Goal: Task Accomplishment & Management: Manage account settings

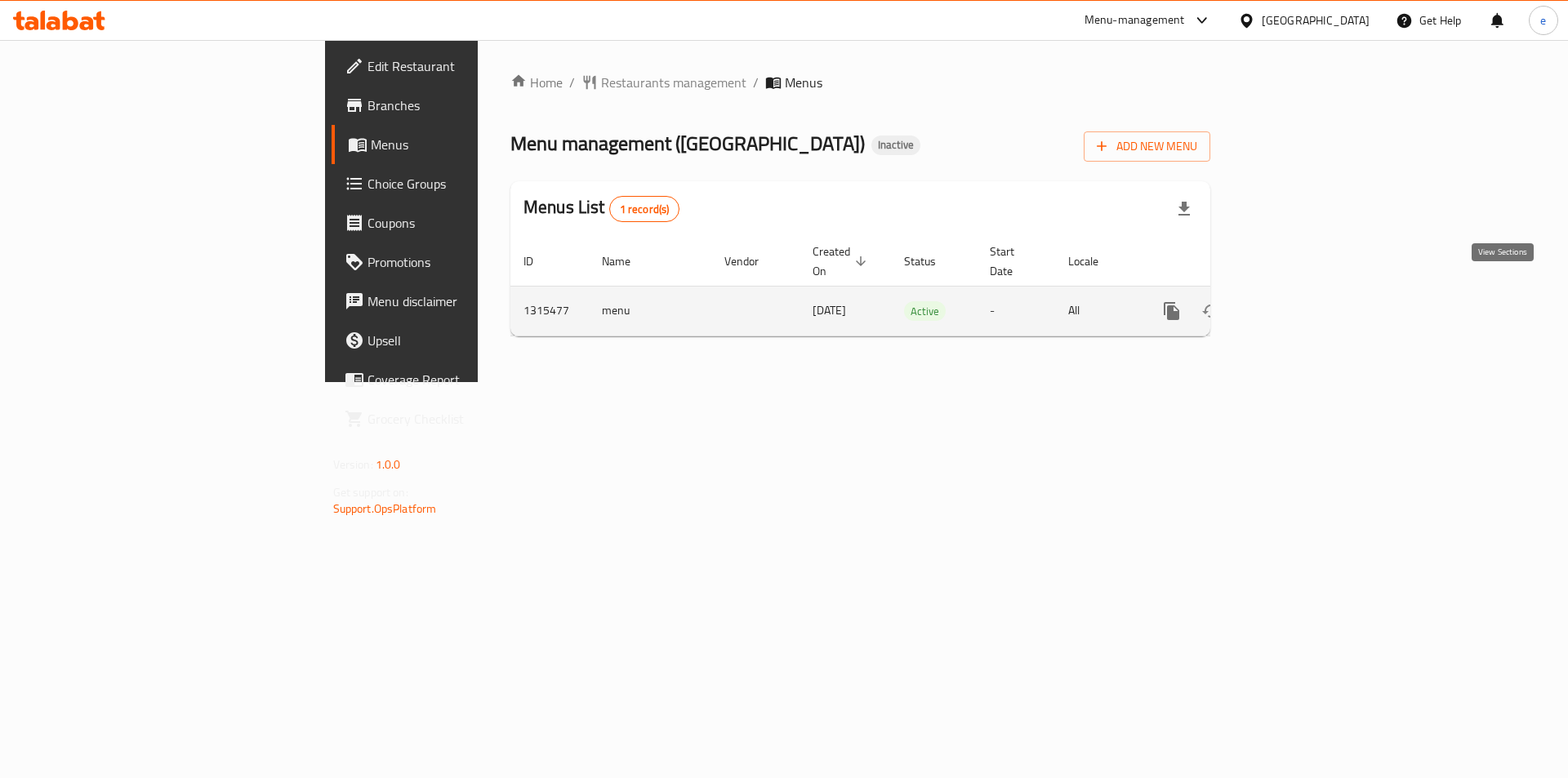
click at [1299, 301] on icon "enhanced table" at bounding box center [1289, 311] width 20 height 20
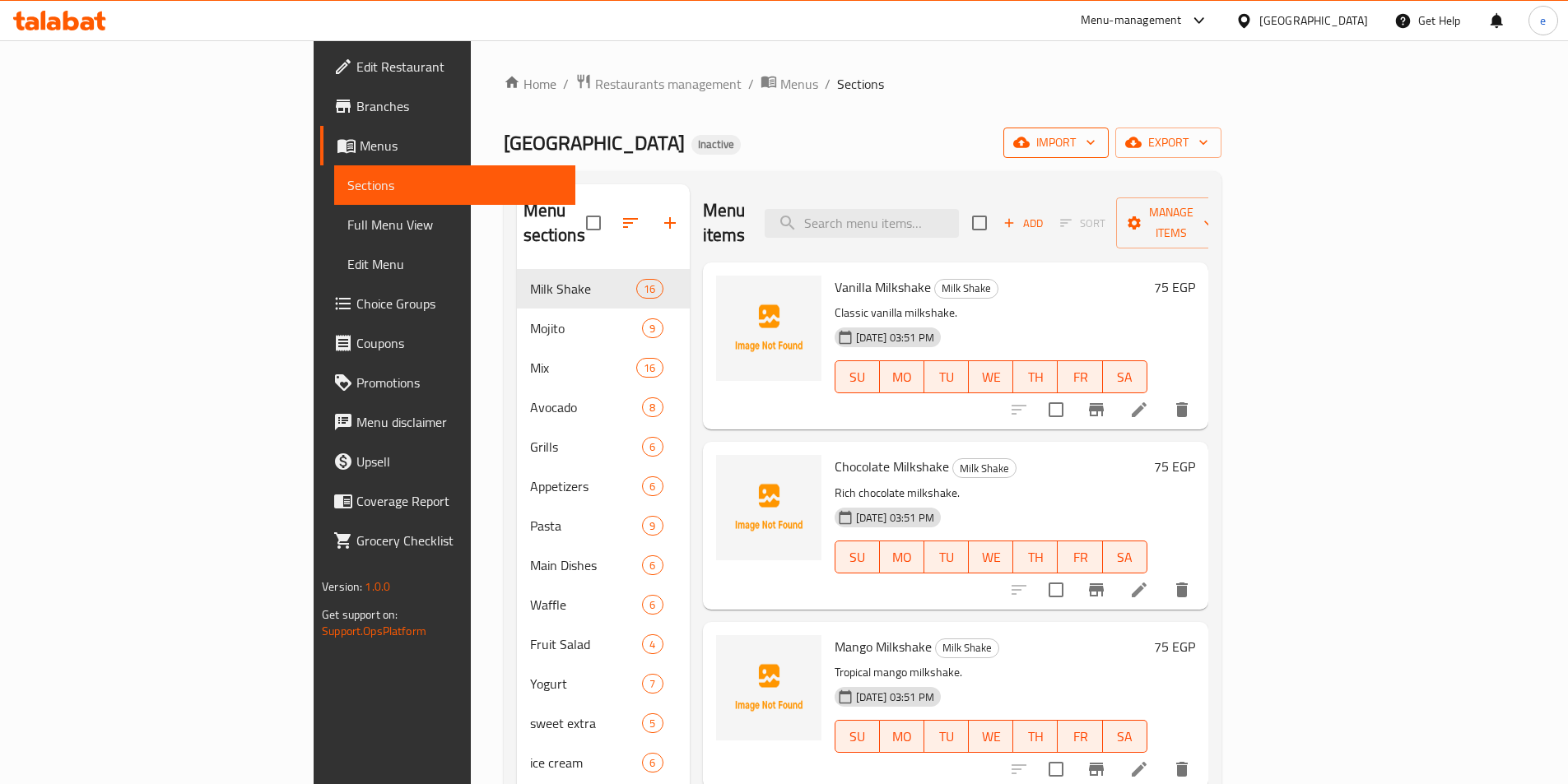
click at [1096, 140] on span "import" at bounding box center [1056, 143] width 79 height 21
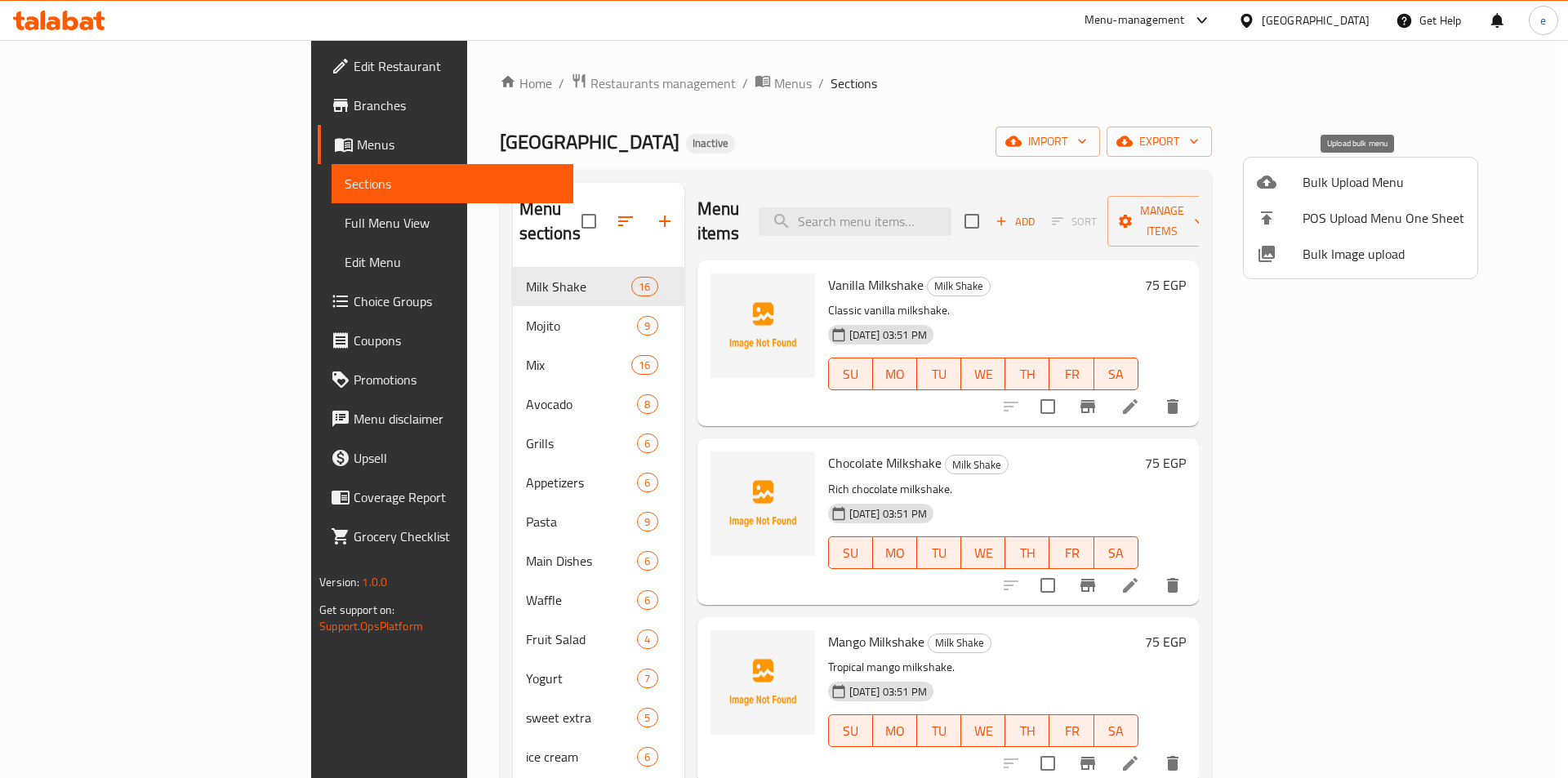
click at [1343, 191] on span "Bulk Upload Menu" at bounding box center [1384, 182] width 161 height 20
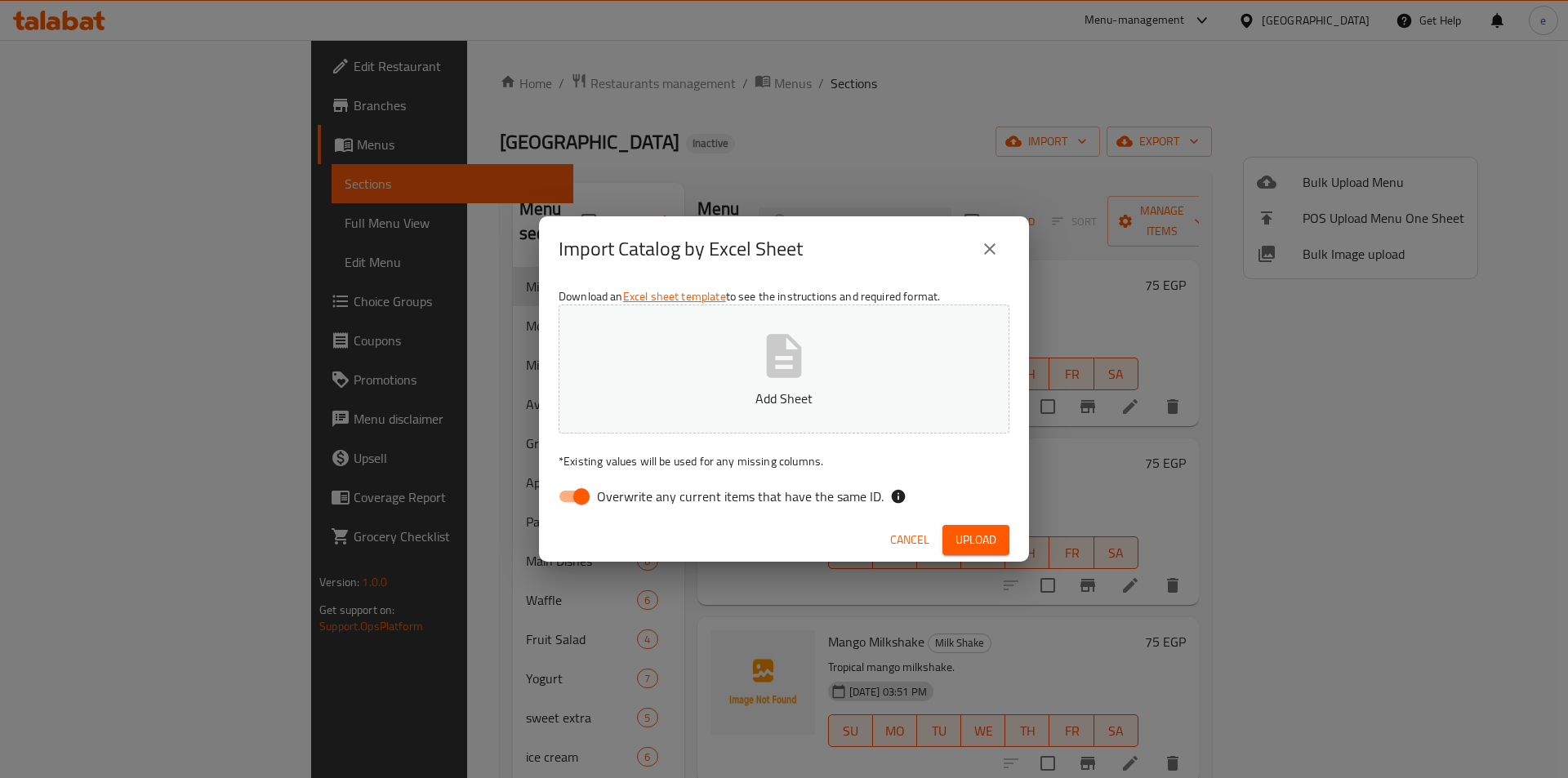
click at [789, 357] on icon "button" at bounding box center [784, 356] width 53 height 53
click at [585, 501] on input "Overwrite any current items that have the same ID." at bounding box center [581, 496] width 93 height 31
checkbox input "false"
click at [975, 530] on span "Upload" at bounding box center [976, 541] width 40 height 21
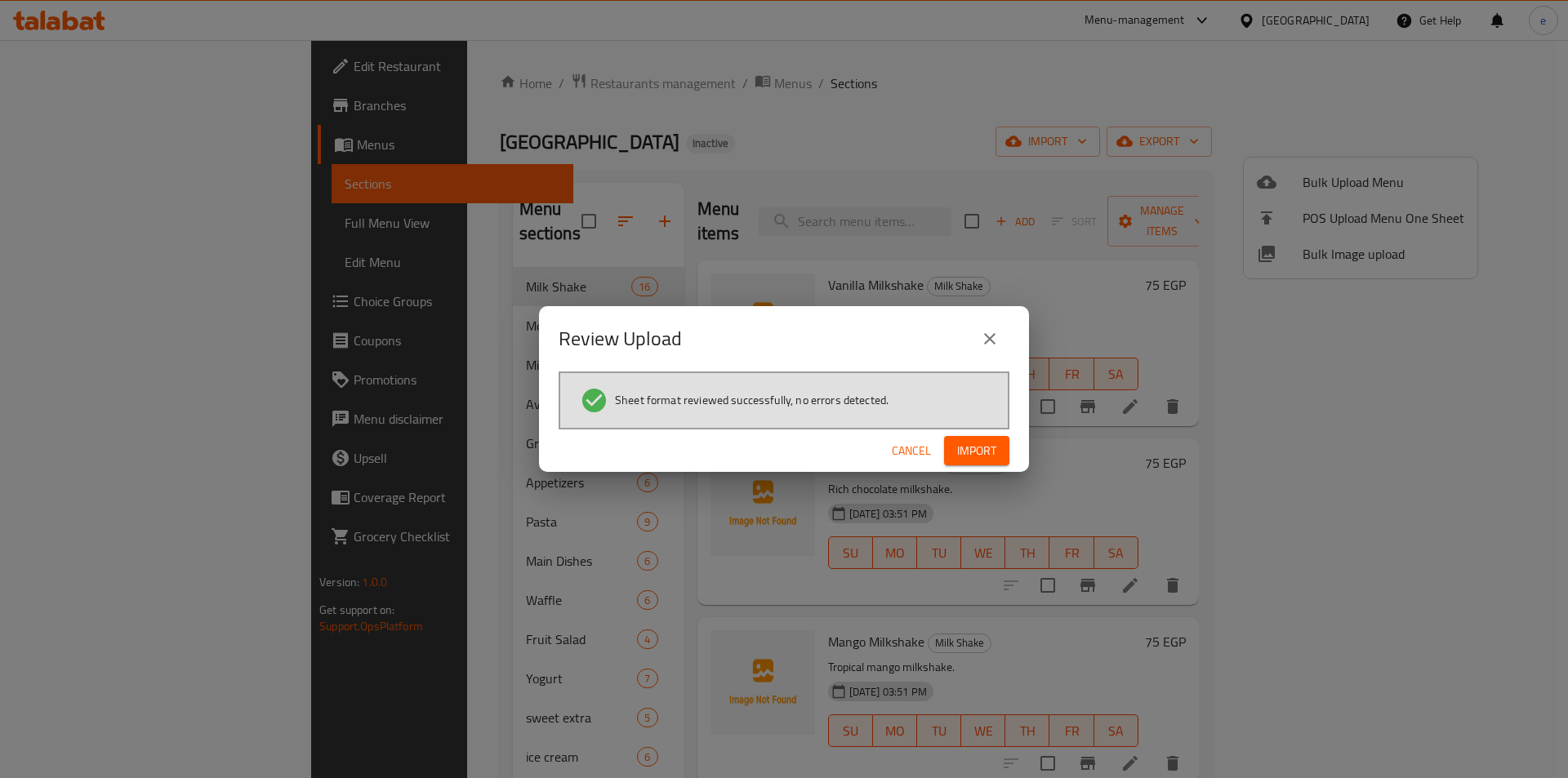
click at [967, 442] on span "Import" at bounding box center [977, 451] width 39 height 21
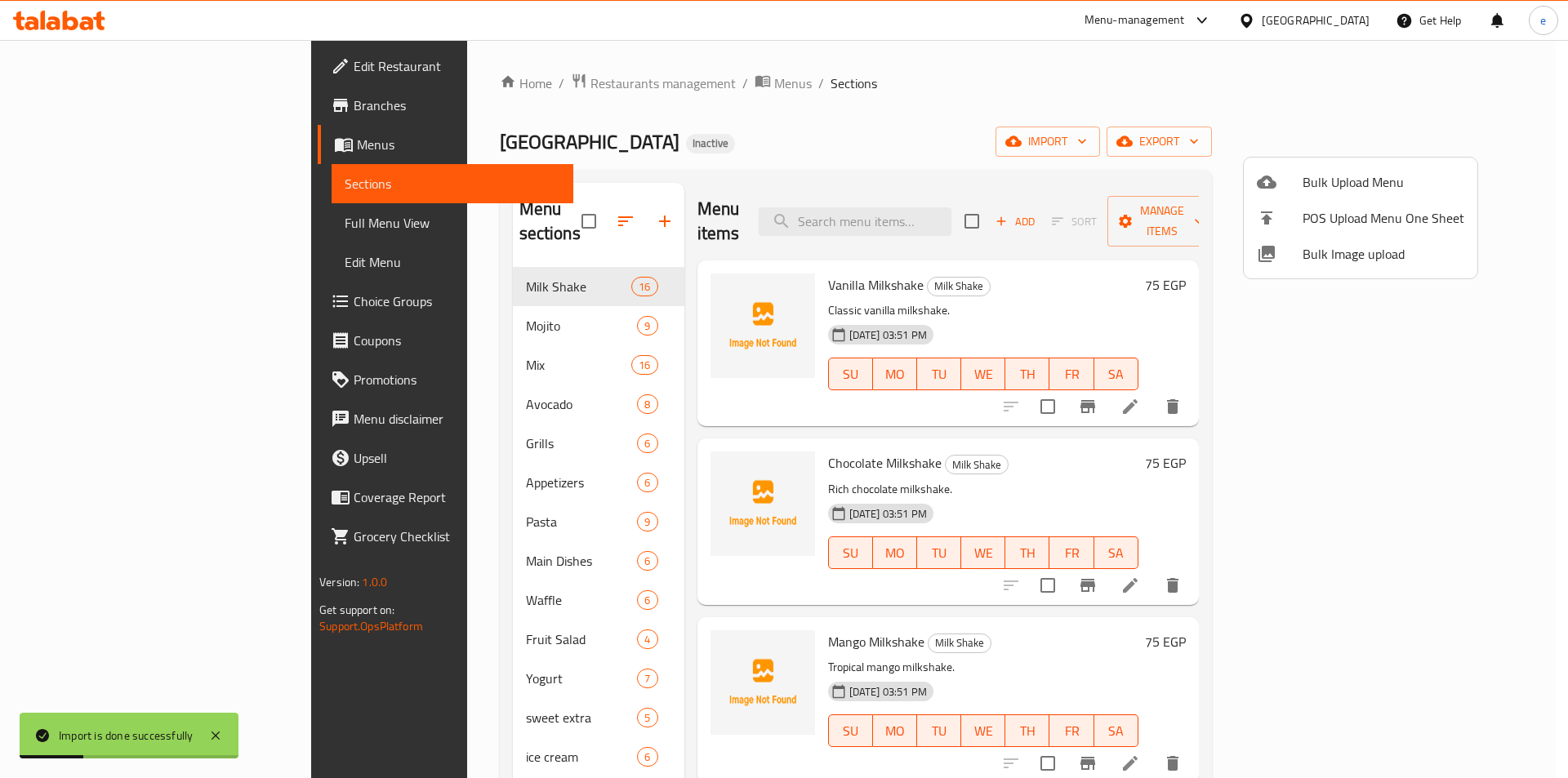
click at [545, 416] on div at bounding box center [784, 389] width 1568 height 778
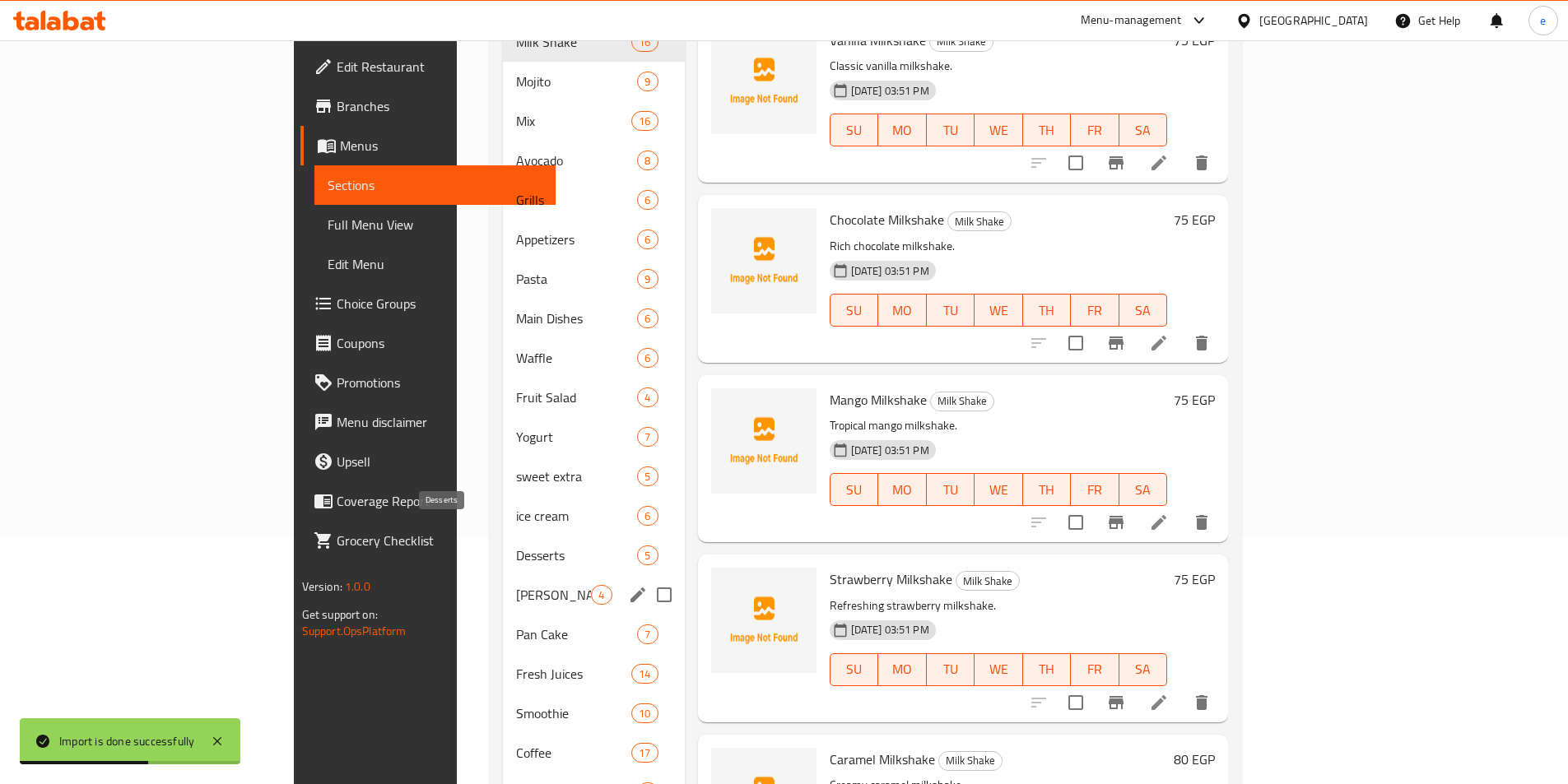
scroll to position [421, 0]
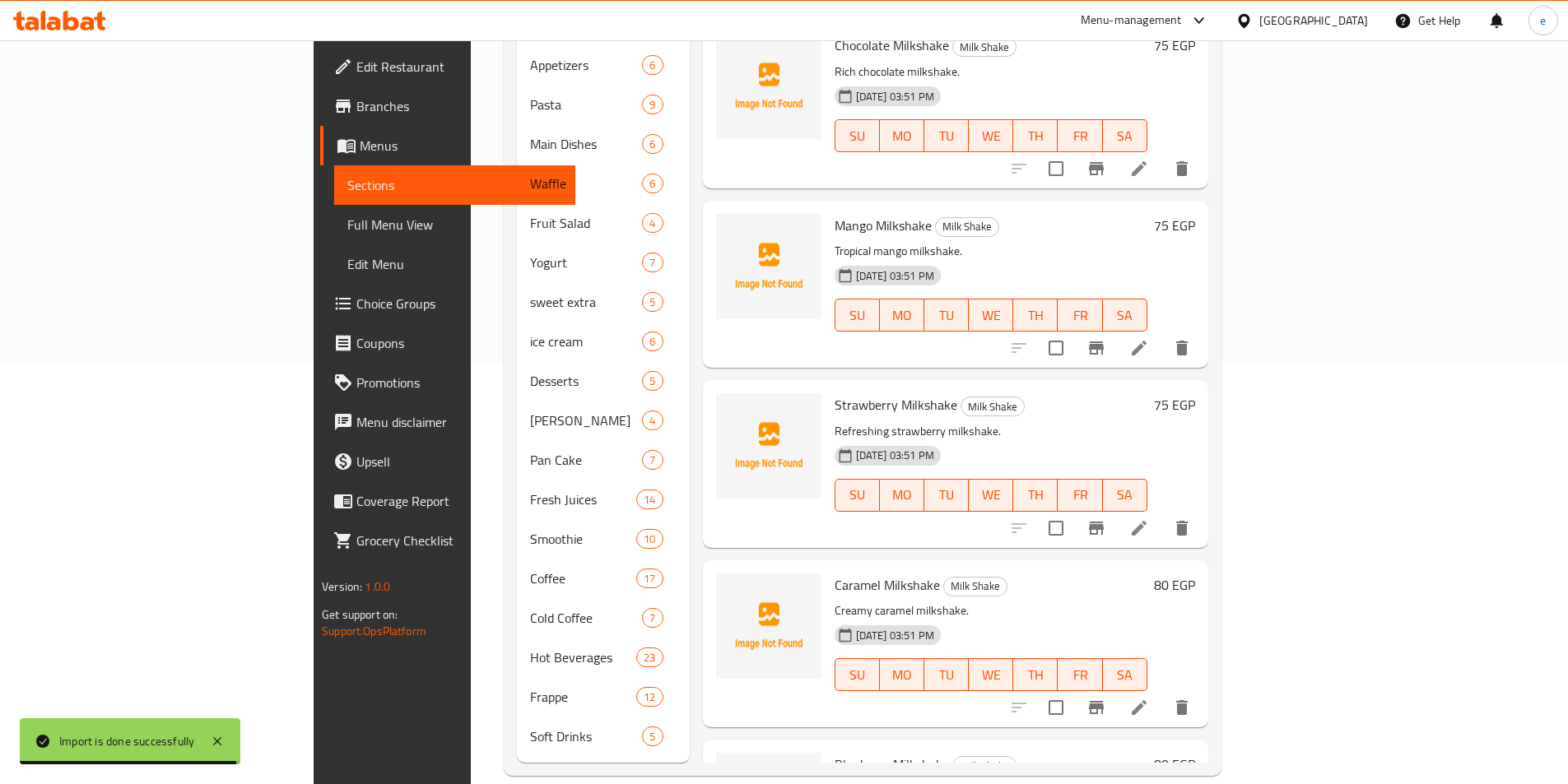
click at [347, 224] on span "Full Menu View" at bounding box center [454, 224] width 215 height 20
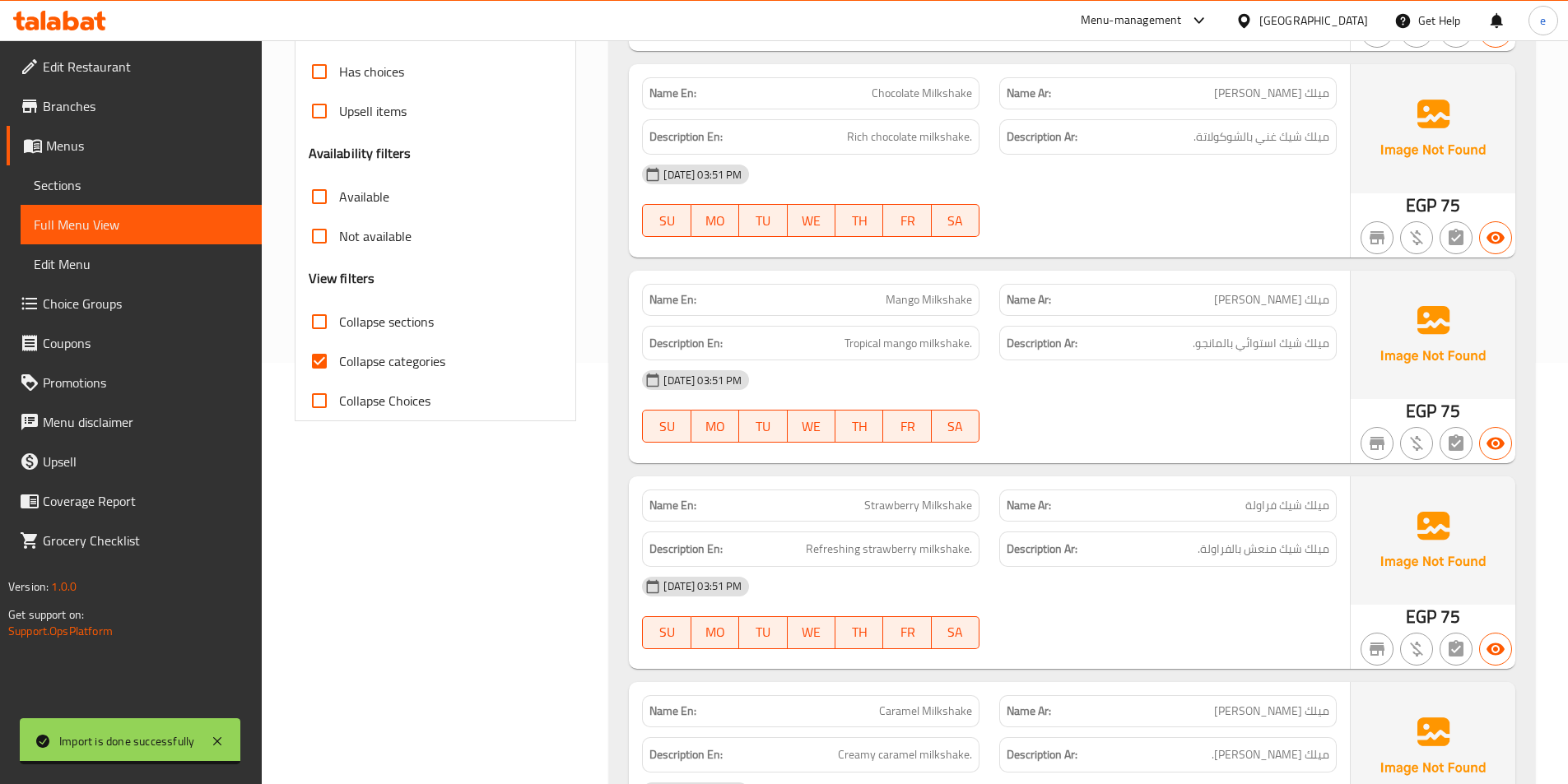
click at [326, 340] on input "Collapse sections" at bounding box center [320, 322] width 40 height 40
checkbox input "true"
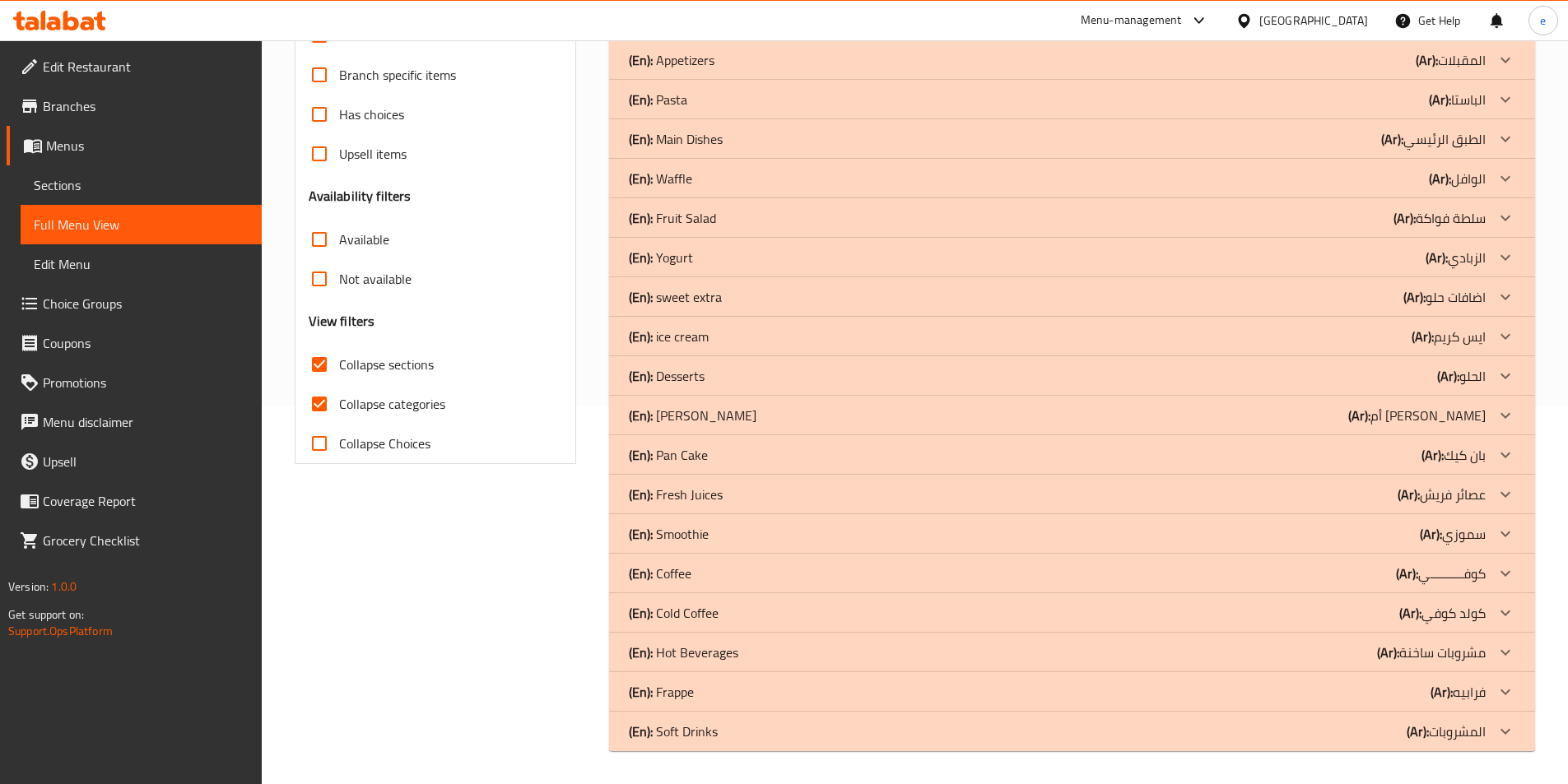
scroll to position [378, 0]
click at [322, 404] on input "Collapse categories" at bounding box center [320, 404] width 40 height 40
checkbox input "false"
click at [1503, 583] on icon at bounding box center [1506, 573] width 20 height 20
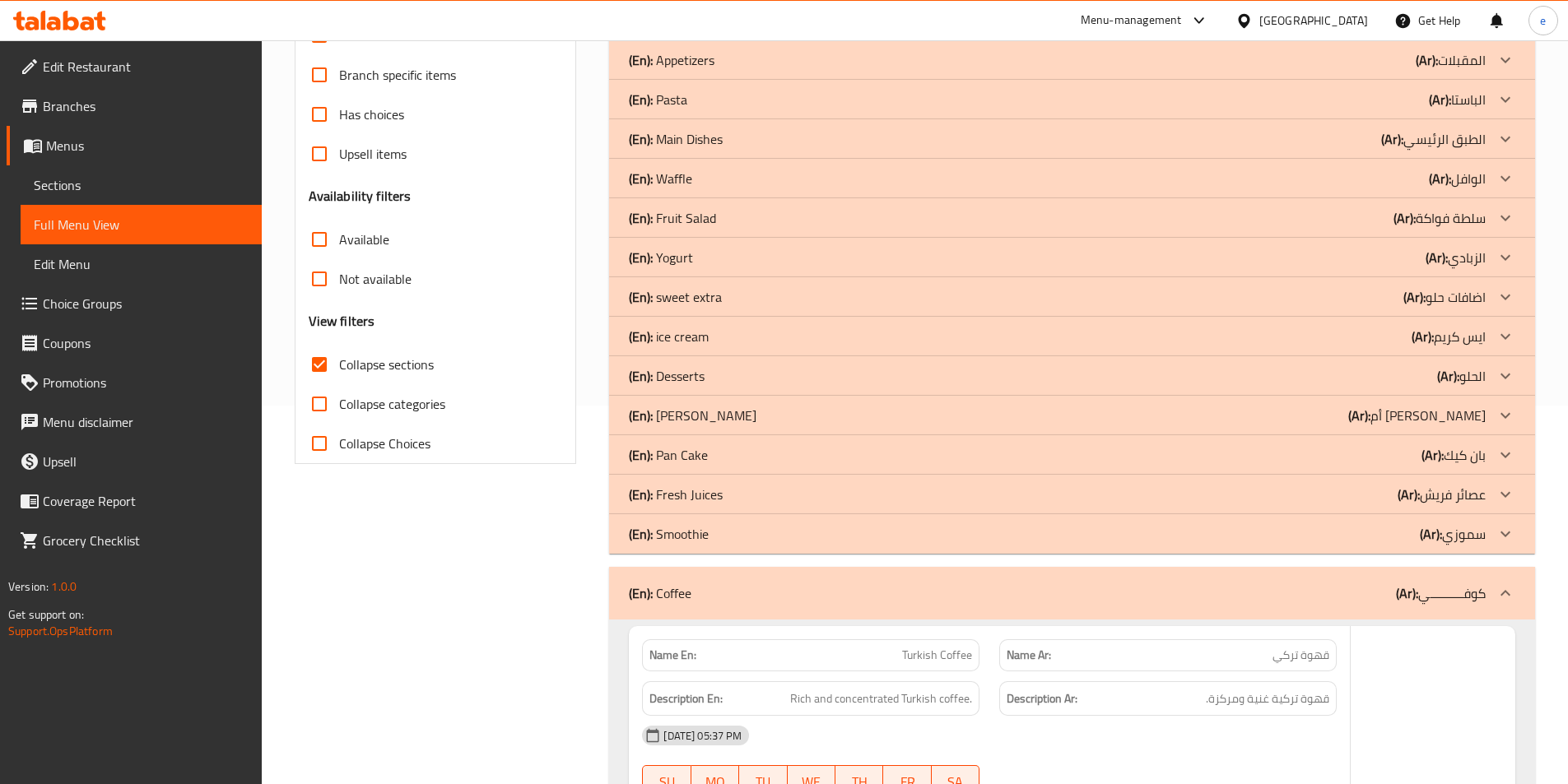
click at [1503, 533] on icon at bounding box center [1506, 533] width 9 height 6
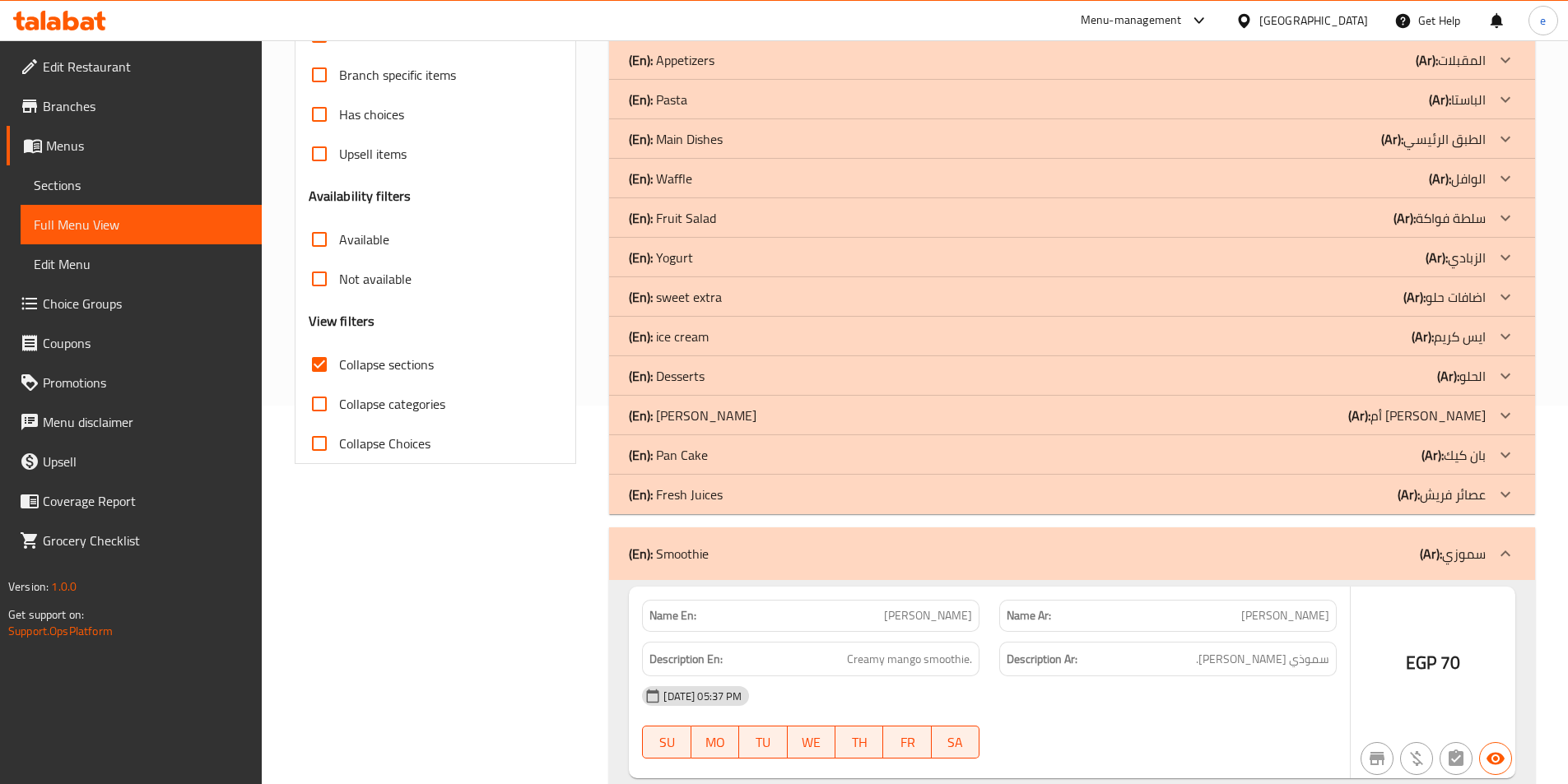
click at [1500, 497] on icon at bounding box center [1506, 494] width 20 height 20
click at [1505, 454] on icon at bounding box center [1506, 455] width 20 height 20
click at [1505, 409] on icon at bounding box center [1506, 415] width 20 height 20
click at [1509, 373] on icon at bounding box center [1506, 375] width 20 height 20
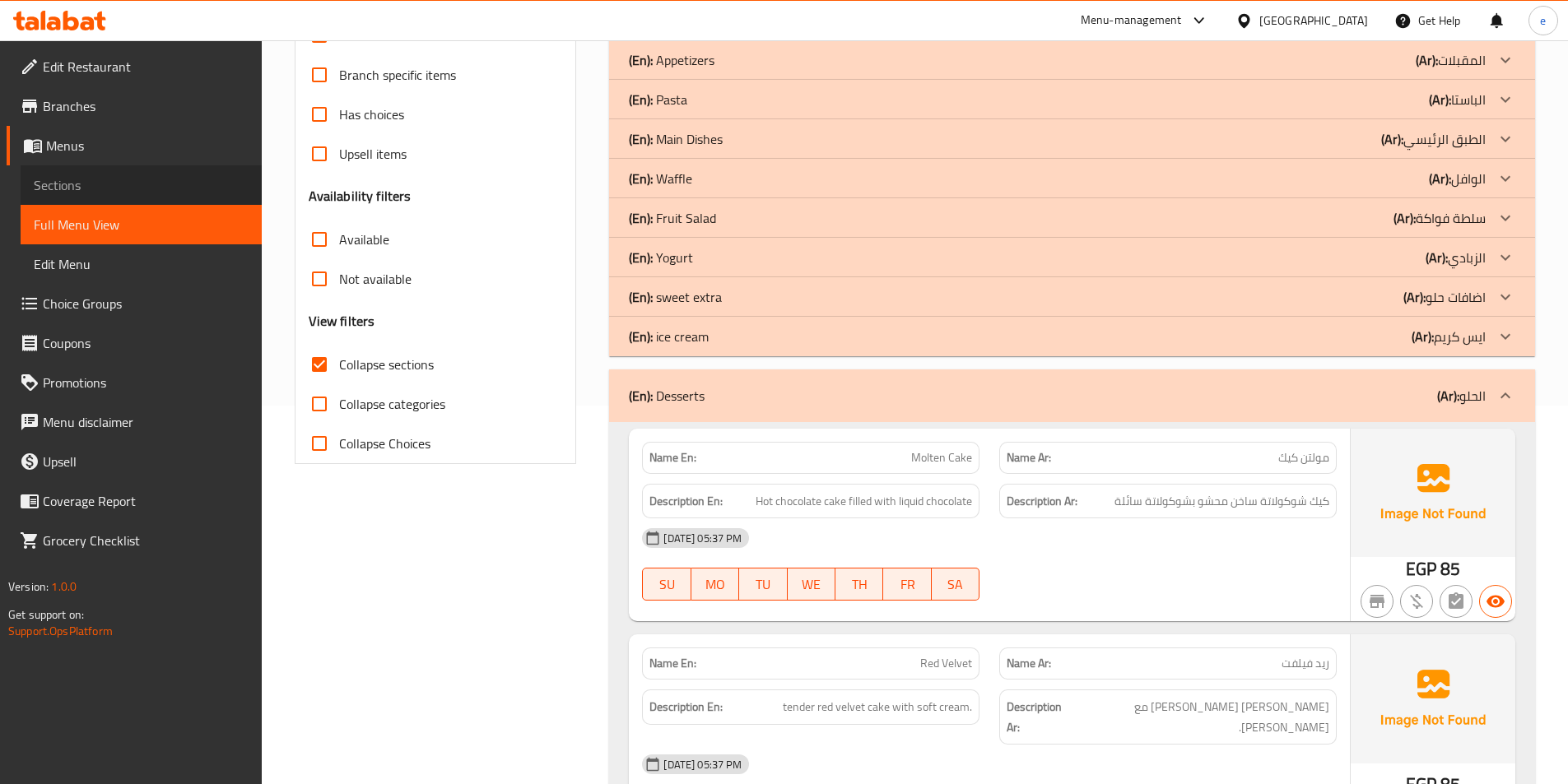
drag, startPoint x: 92, startPoint y: 218, endPoint x: 61, endPoint y: 190, distance: 41.8
click at [61, 190] on span "Sections" at bounding box center [141, 184] width 215 height 20
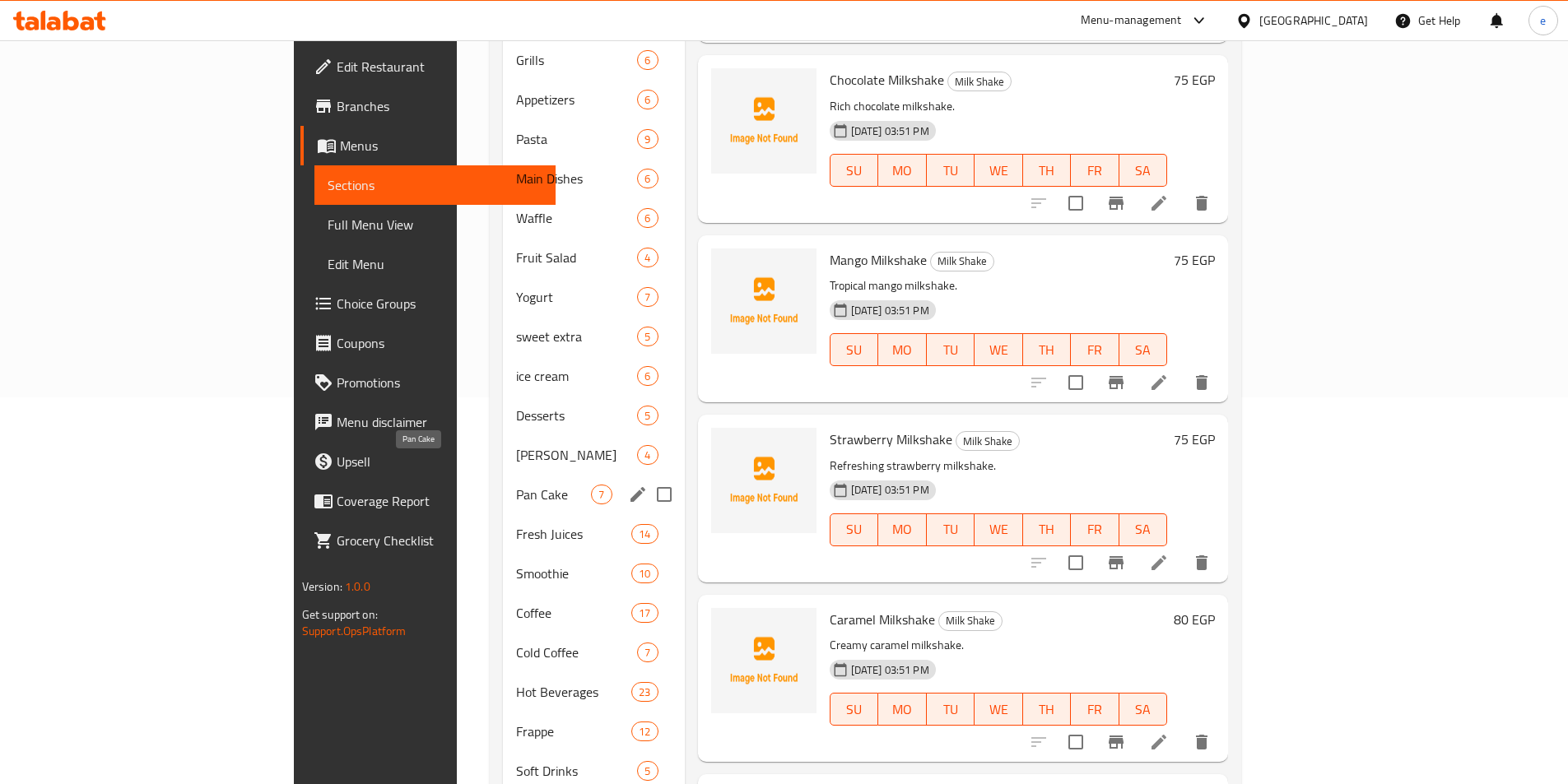
scroll to position [421, 0]
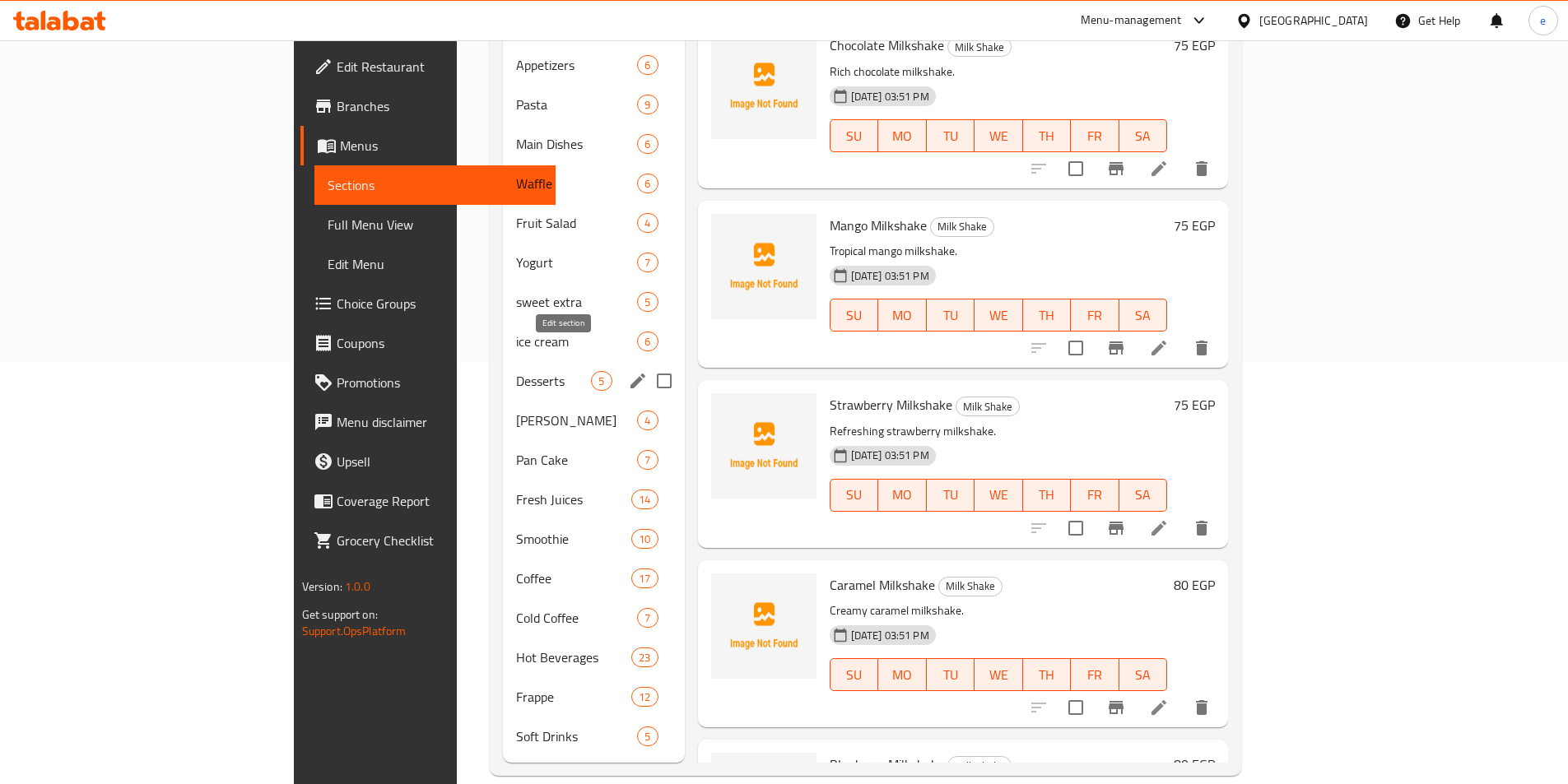
click at [630, 374] on icon "edit" at bounding box center [638, 381] width 15 height 15
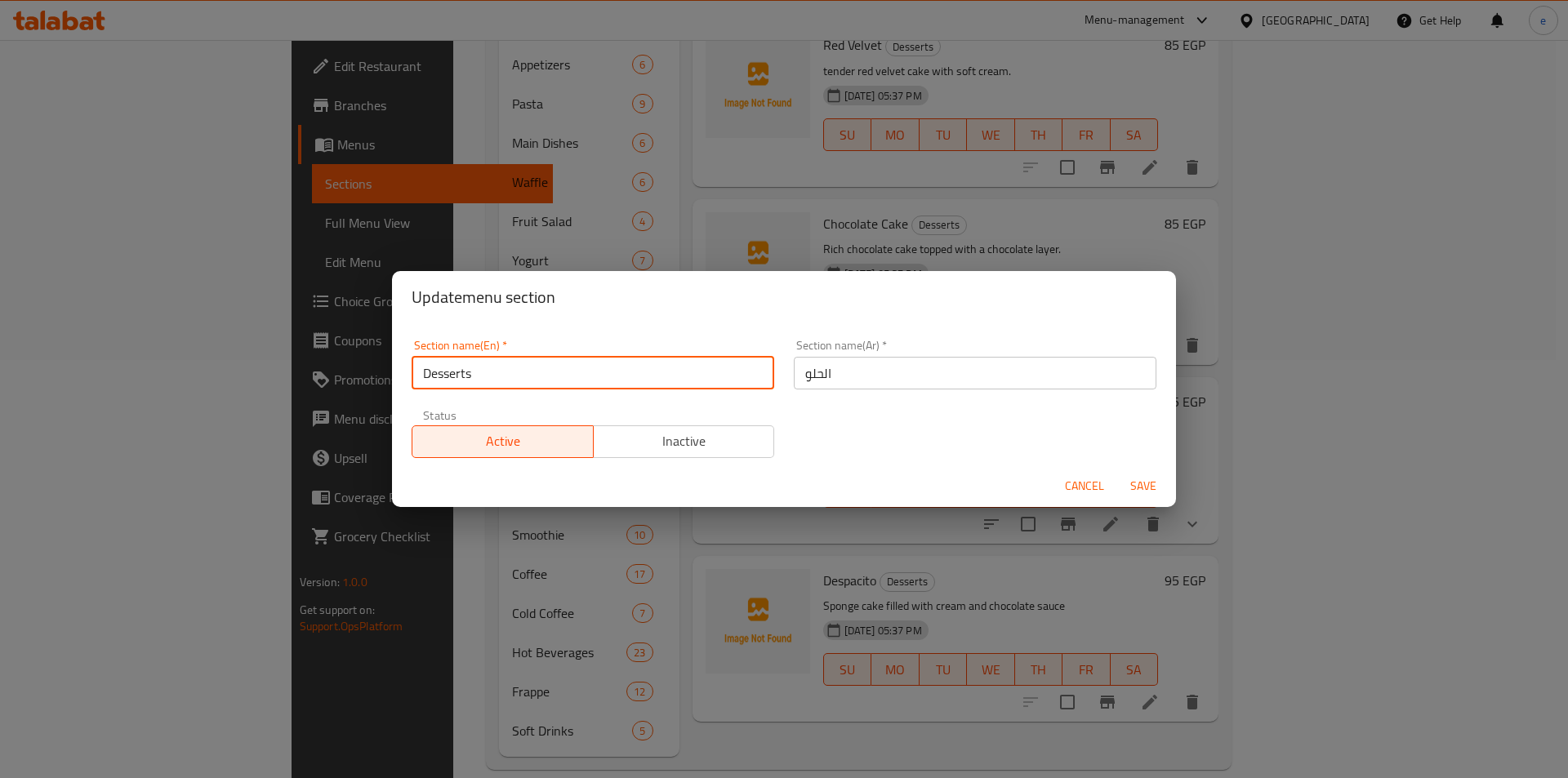
click at [560, 372] on input "Desserts" at bounding box center [592, 373] width 362 height 33
click at [813, 370] on input "الحلو" at bounding box center [976, 373] width 362 height 33
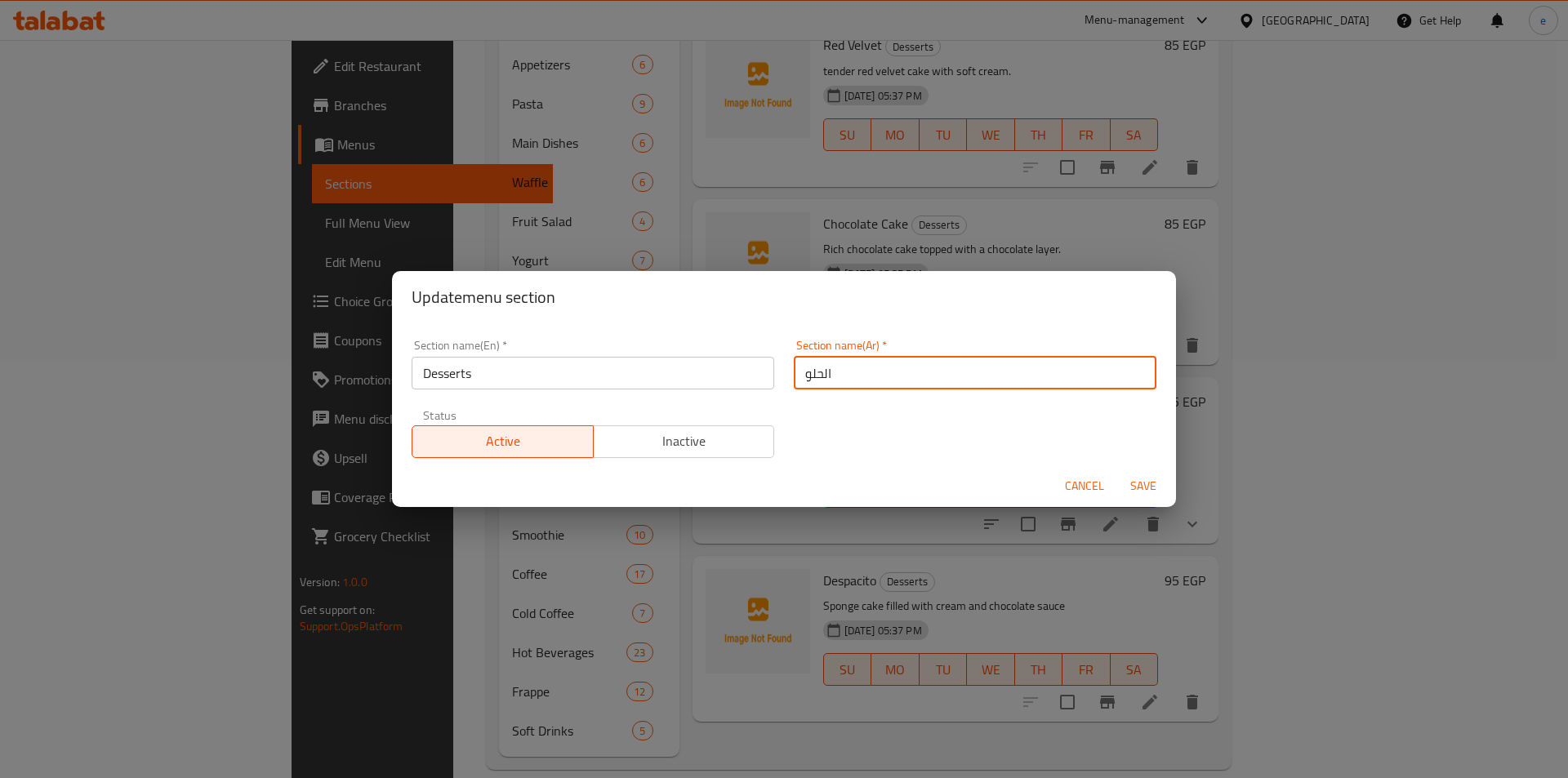
click at [801, 374] on input "الحلو" at bounding box center [976, 373] width 362 height 33
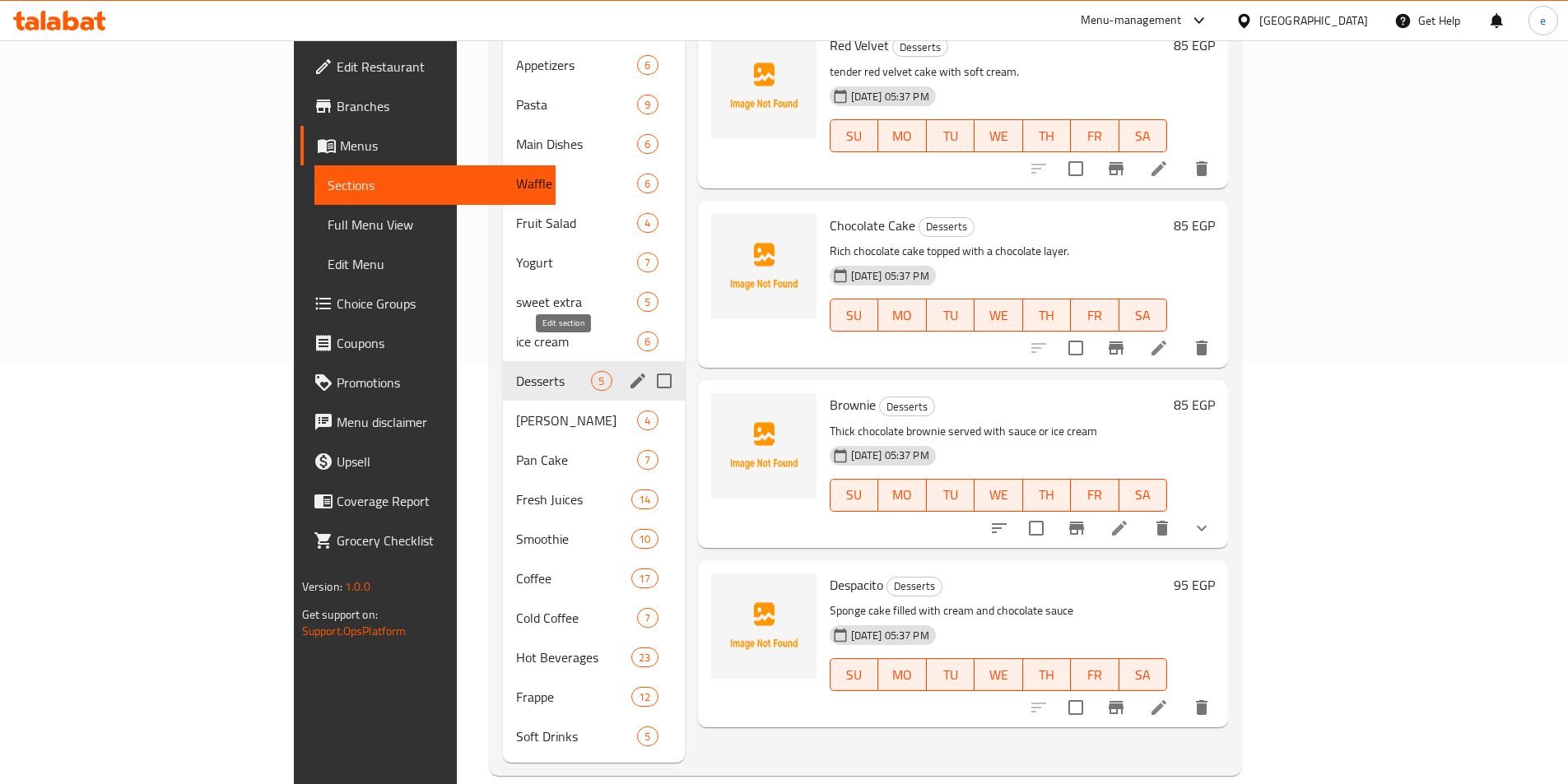
click at [628, 371] on icon "edit" at bounding box center [638, 380] width 20 height 20
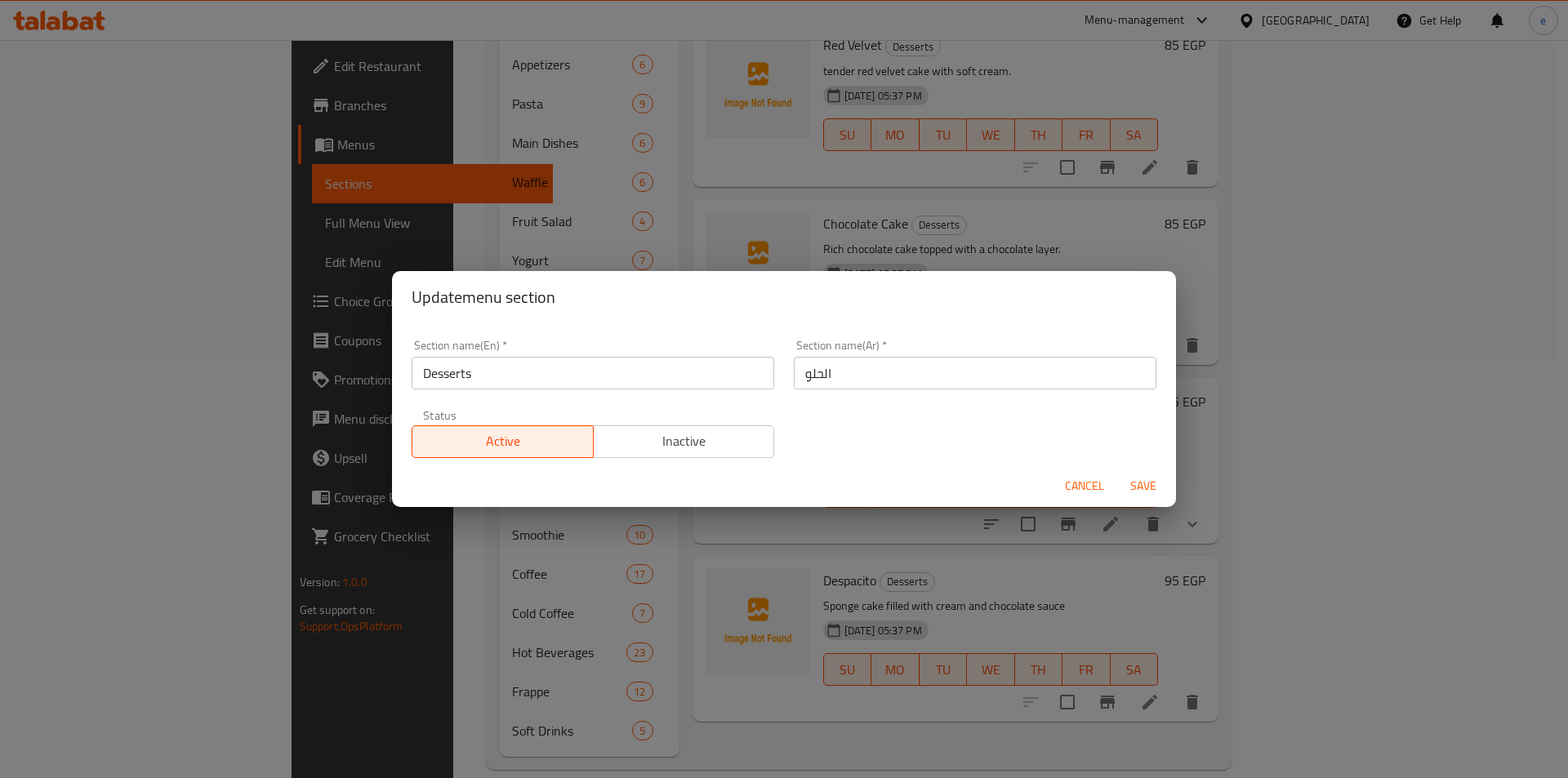
click at [796, 372] on input "الحلو" at bounding box center [976, 373] width 362 height 33
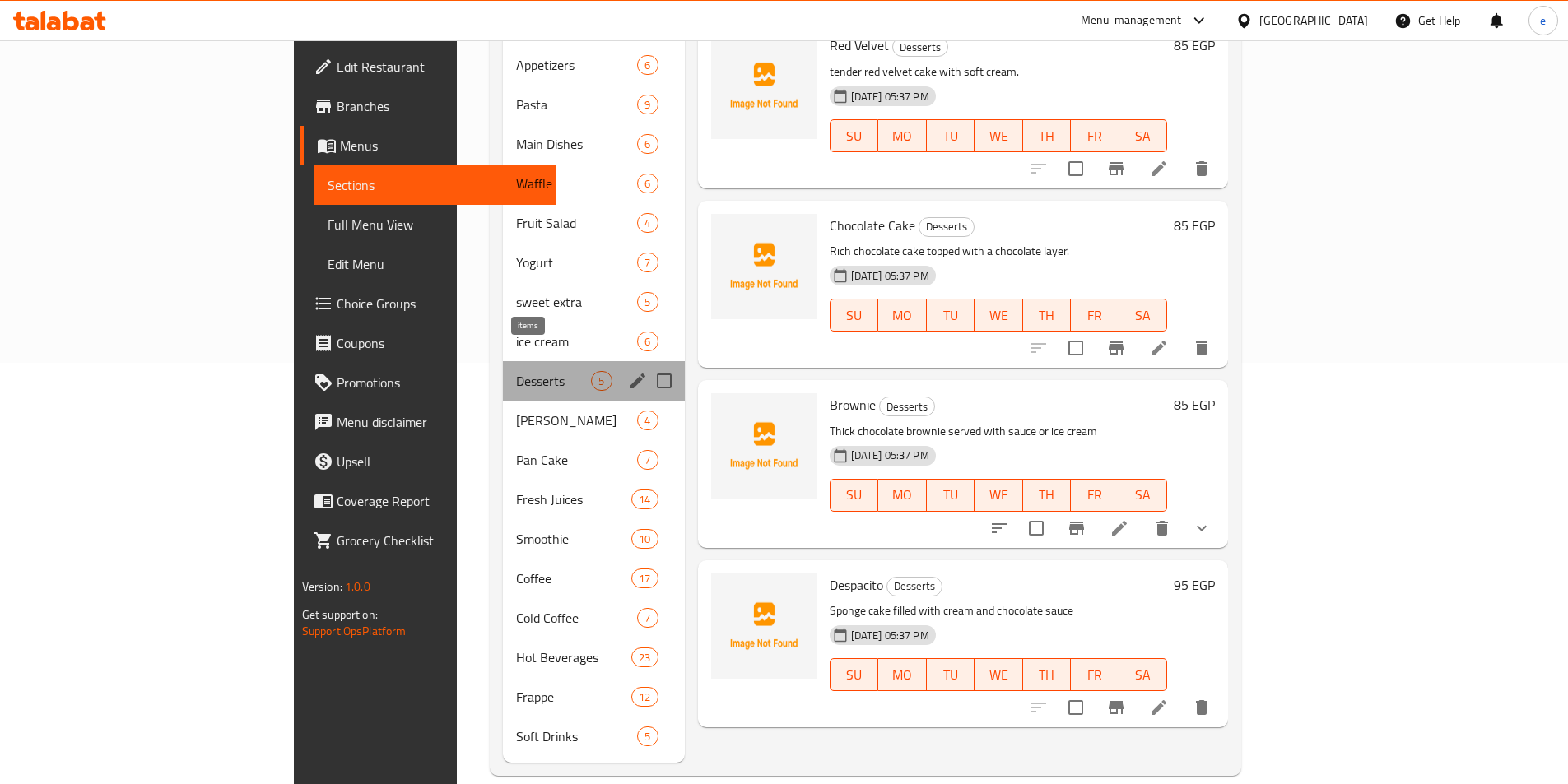
click at [591, 374] on span "5" at bounding box center [601, 381] width 19 height 16
click at [628, 371] on icon "edit" at bounding box center [638, 380] width 20 height 20
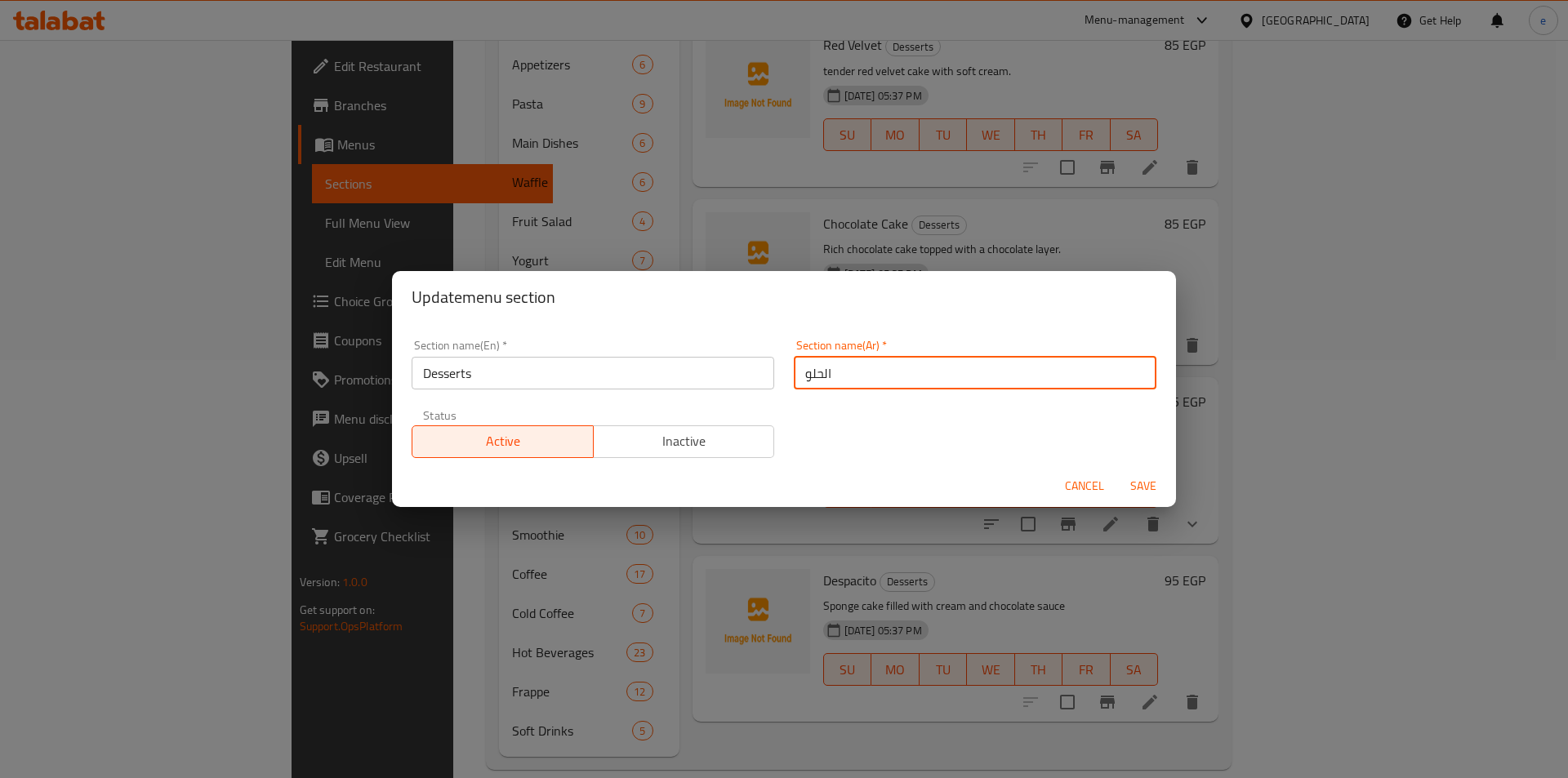
click at [827, 374] on input "الحلو" at bounding box center [976, 373] width 362 height 33
click at [805, 375] on input "الحلو" at bounding box center [976, 373] width 362 height 33
click at [800, 374] on input "الحلو" at bounding box center [976, 373] width 362 height 33
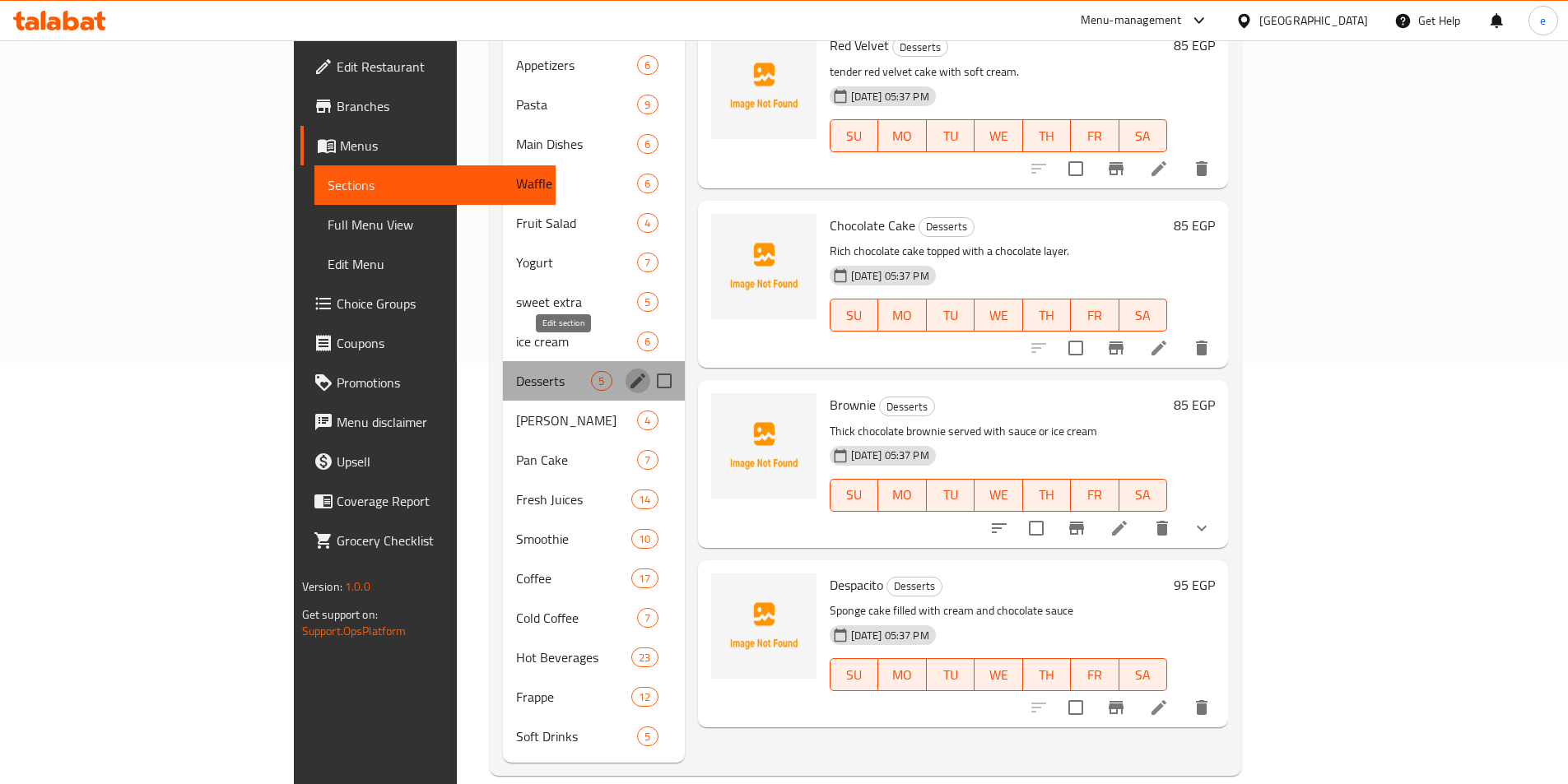
click at [628, 371] on icon "edit" at bounding box center [638, 380] width 20 height 20
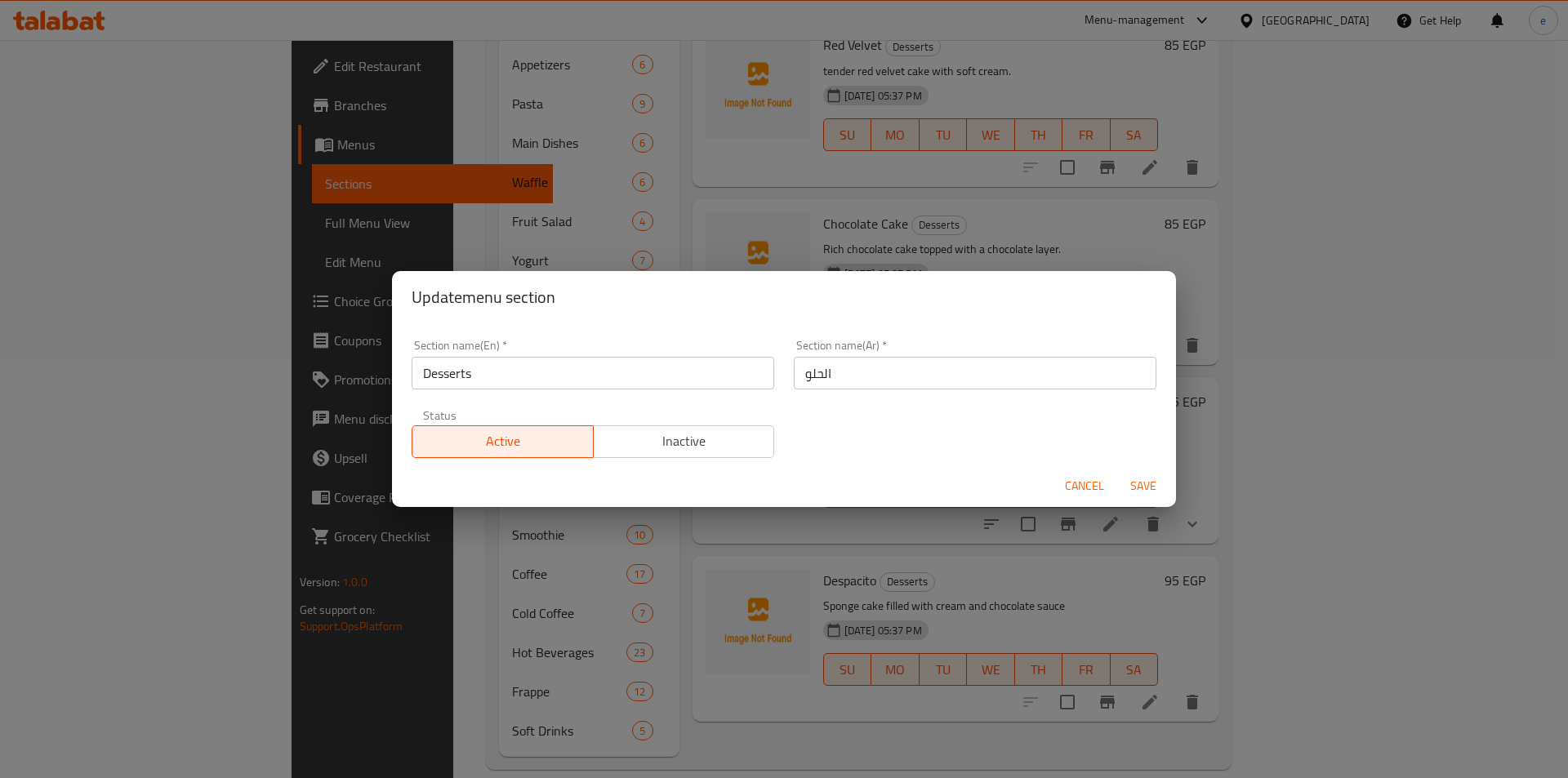
click at [837, 367] on input "الحلو" at bounding box center [976, 373] width 362 height 33
click at [831, 371] on input "الحلو" at bounding box center [976, 373] width 362 height 33
click at [873, 380] on input "الحلو" at bounding box center [976, 373] width 362 height 33
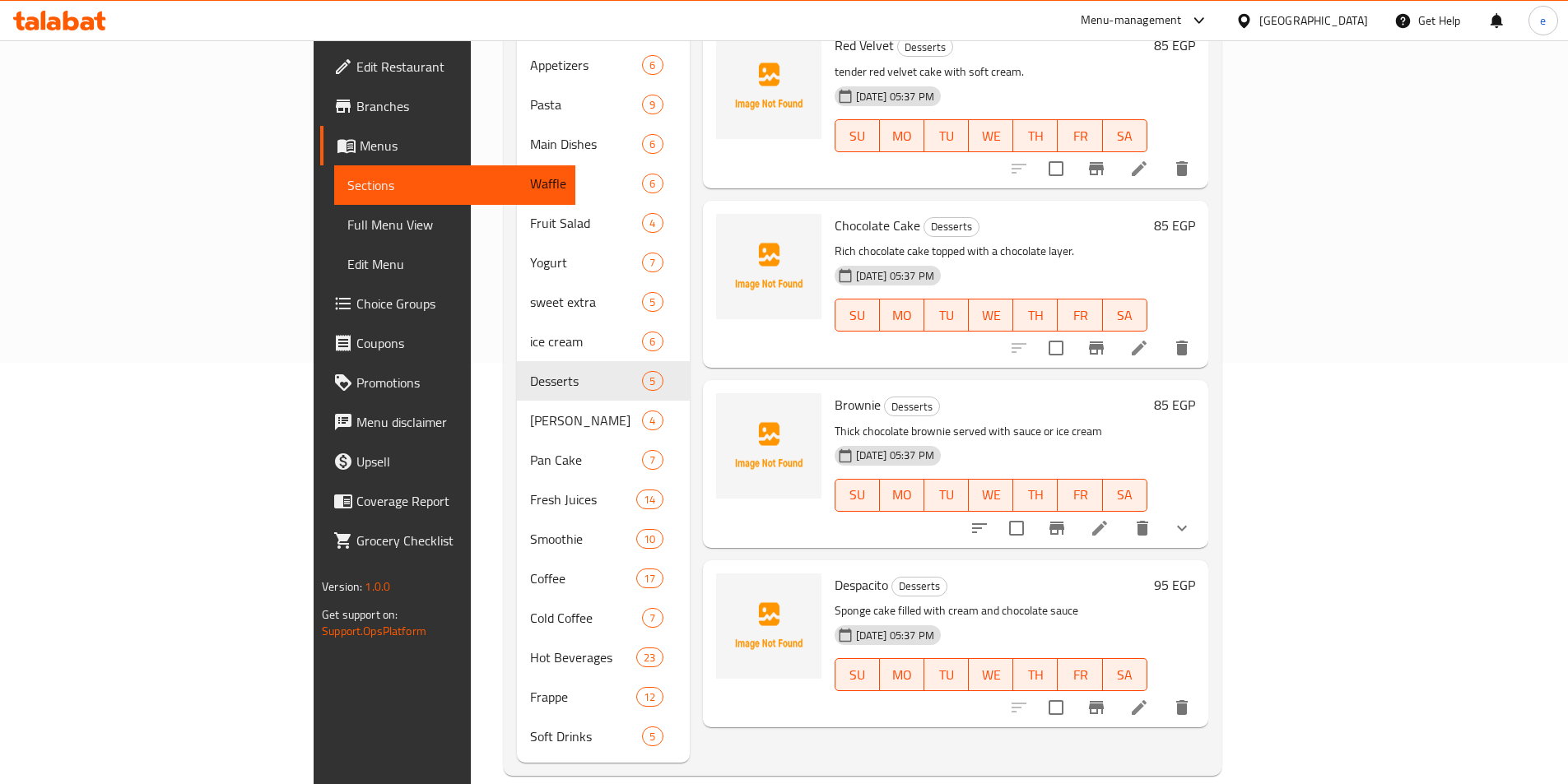
drag, startPoint x: 891, startPoint y: 392, endPoint x: 923, endPoint y: 415, distance: 39.4
click at [909, 440] on div "[DATE] 05:37 PM" at bounding box center [869, 456] width 81 height 33
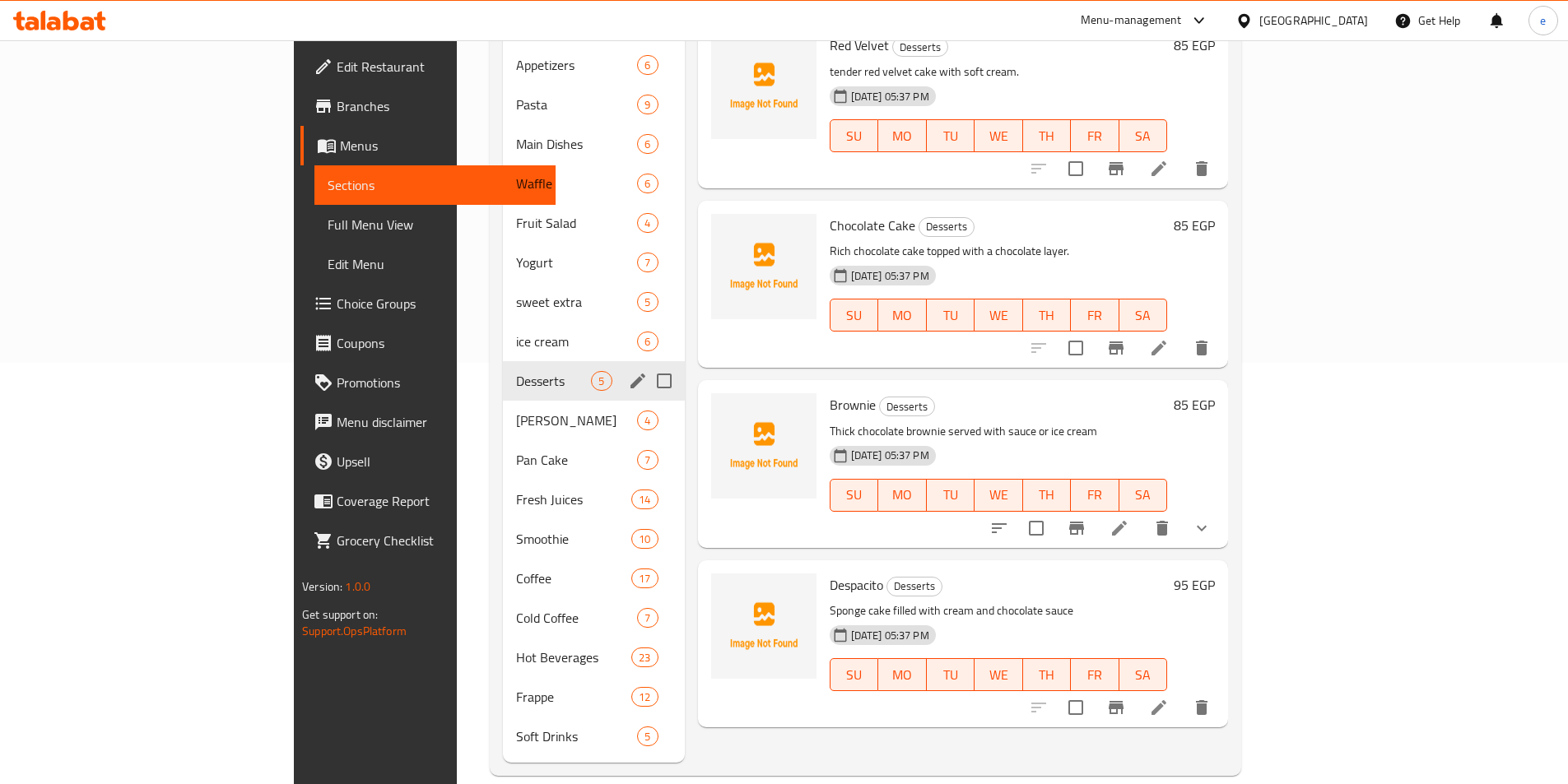
click at [630, 374] on icon "edit" at bounding box center [638, 381] width 15 height 15
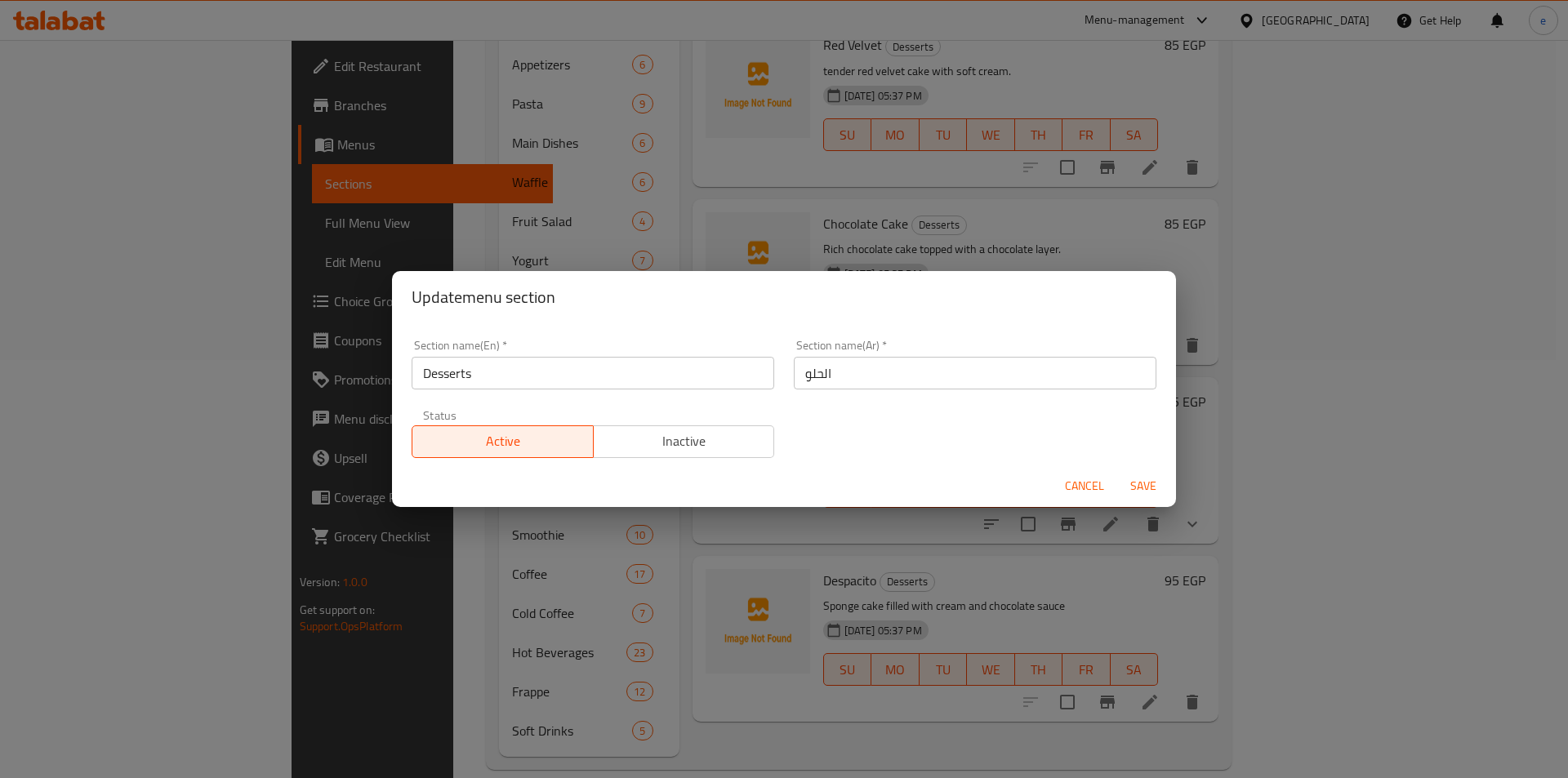
click at [829, 380] on input "الحلو" at bounding box center [976, 373] width 362 height 33
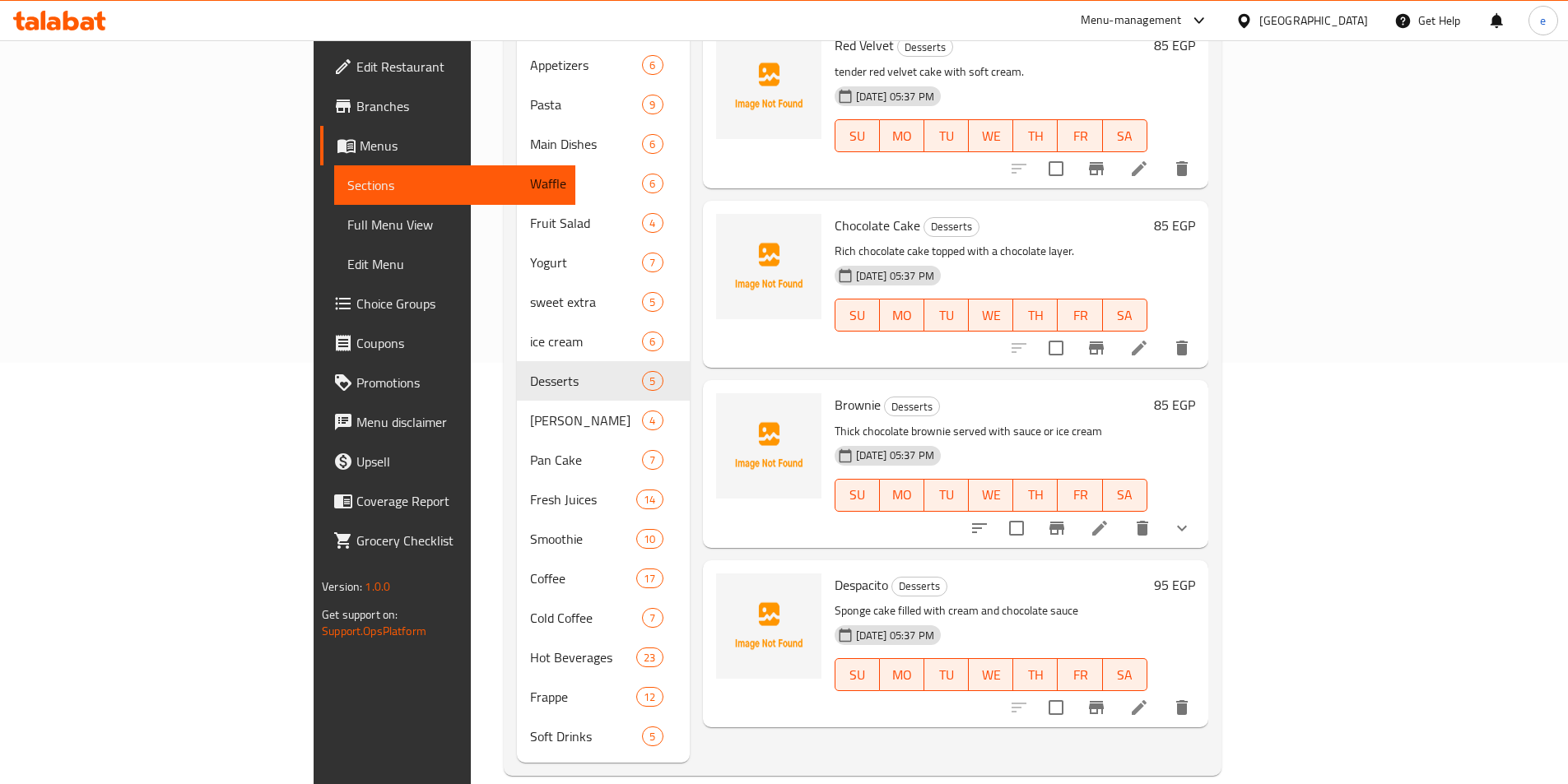
click at [902, 421] on p "Thick chocolate brownie served with sauce or ice cream" at bounding box center [991, 431] width 313 height 21
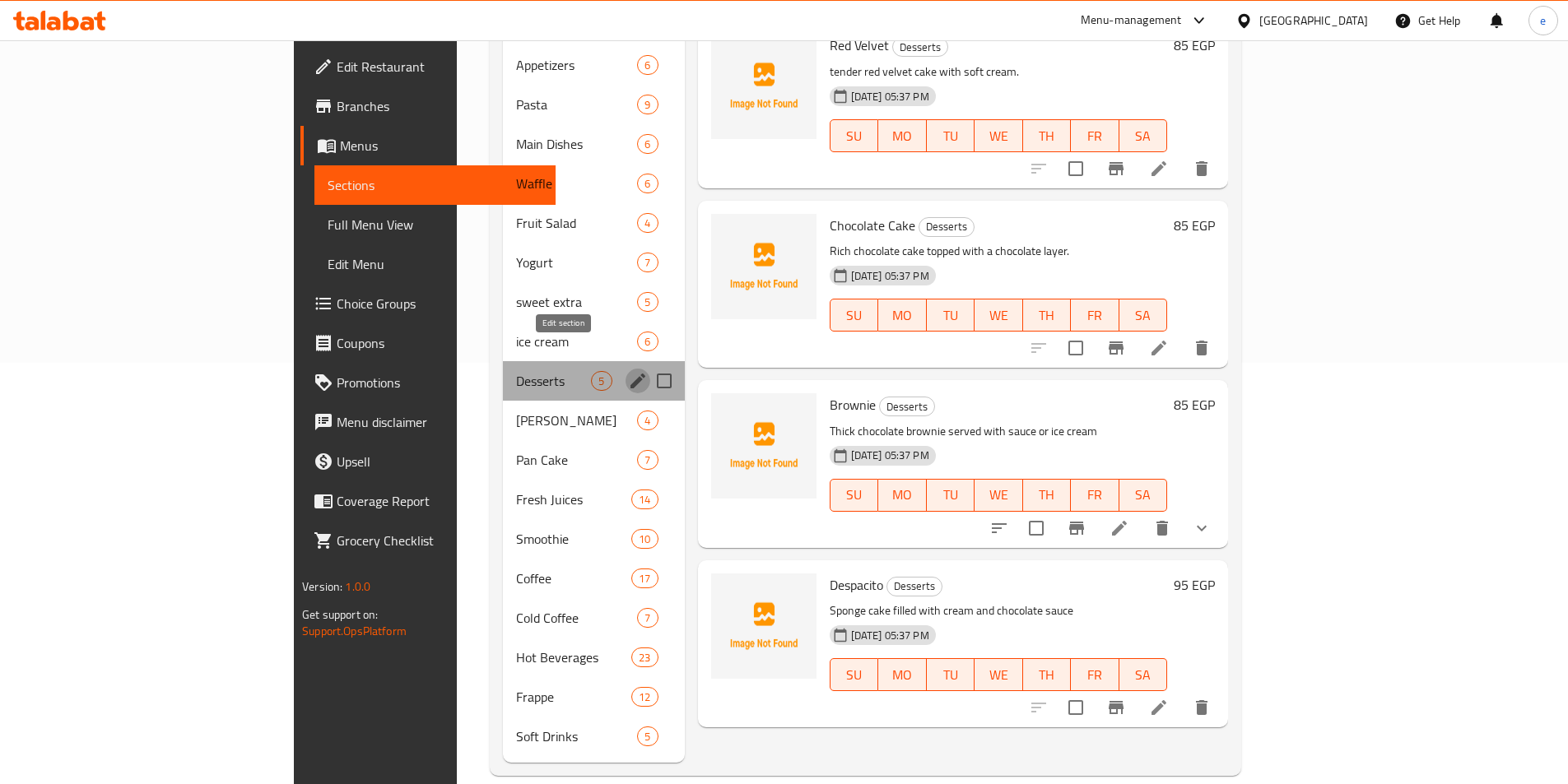
click at [628, 371] on icon "edit" at bounding box center [638, 380] width 20 height 20
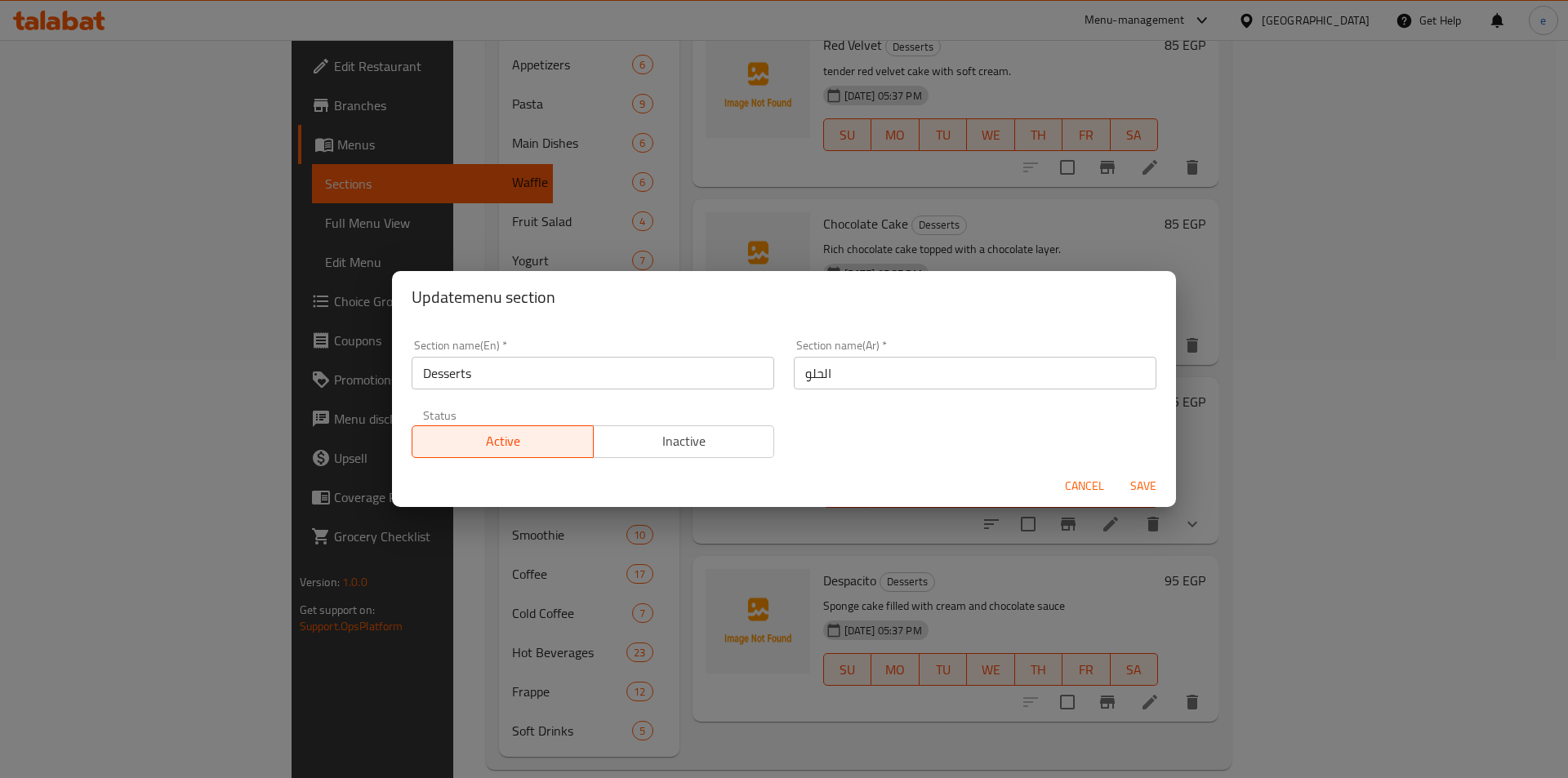
click at [806, 370] on input "الحلو" at bounding box center [976, 373] width 362 height 33
type input "و"
type input "الحلويات"
click at [1142, 481] on span "Save" at bounding box center [1144, 486] width 39 height 21
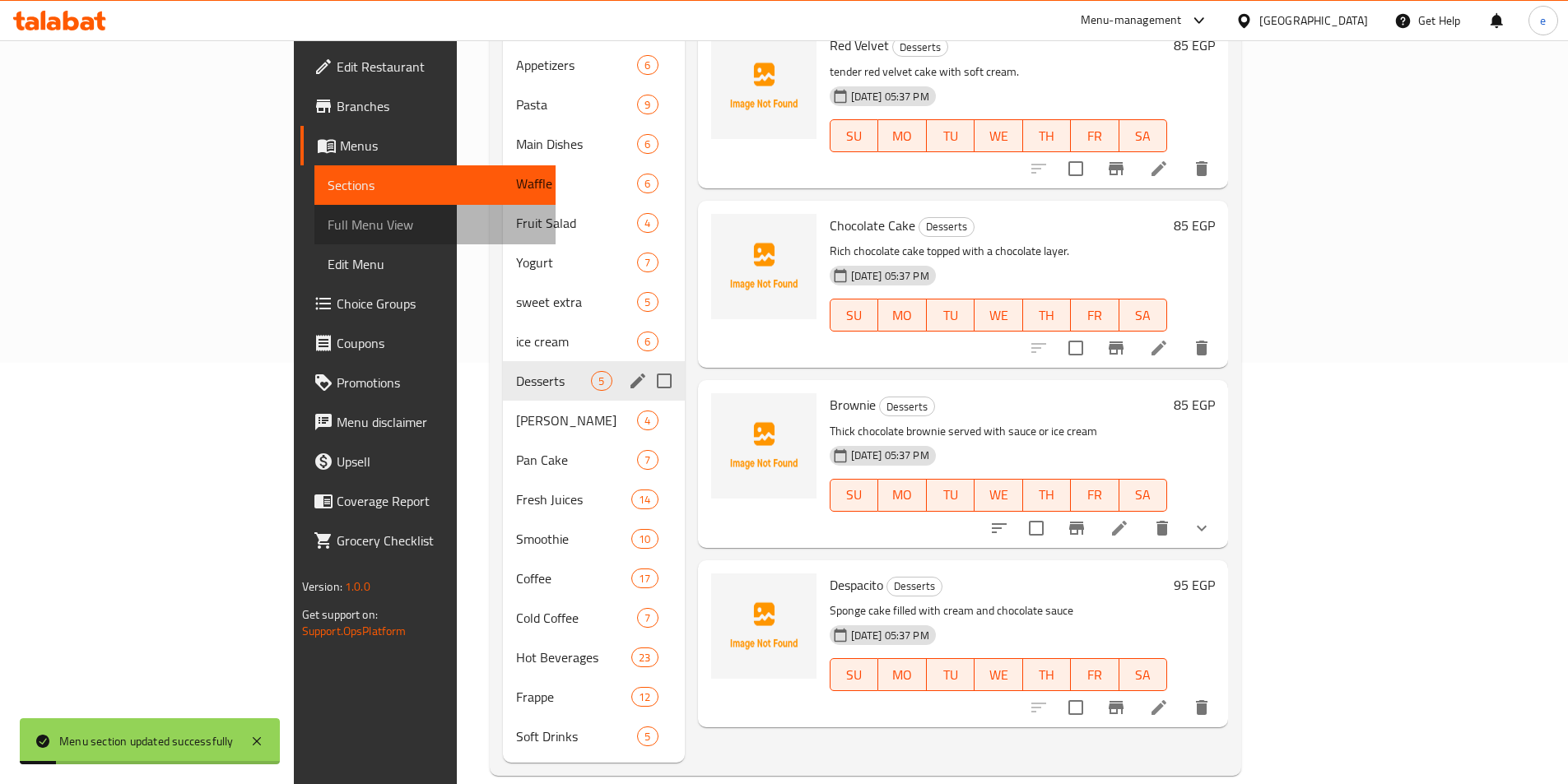
click at [327, 233] on span "Full Menu View" at bounding box center [434, 224] width 215 height 20
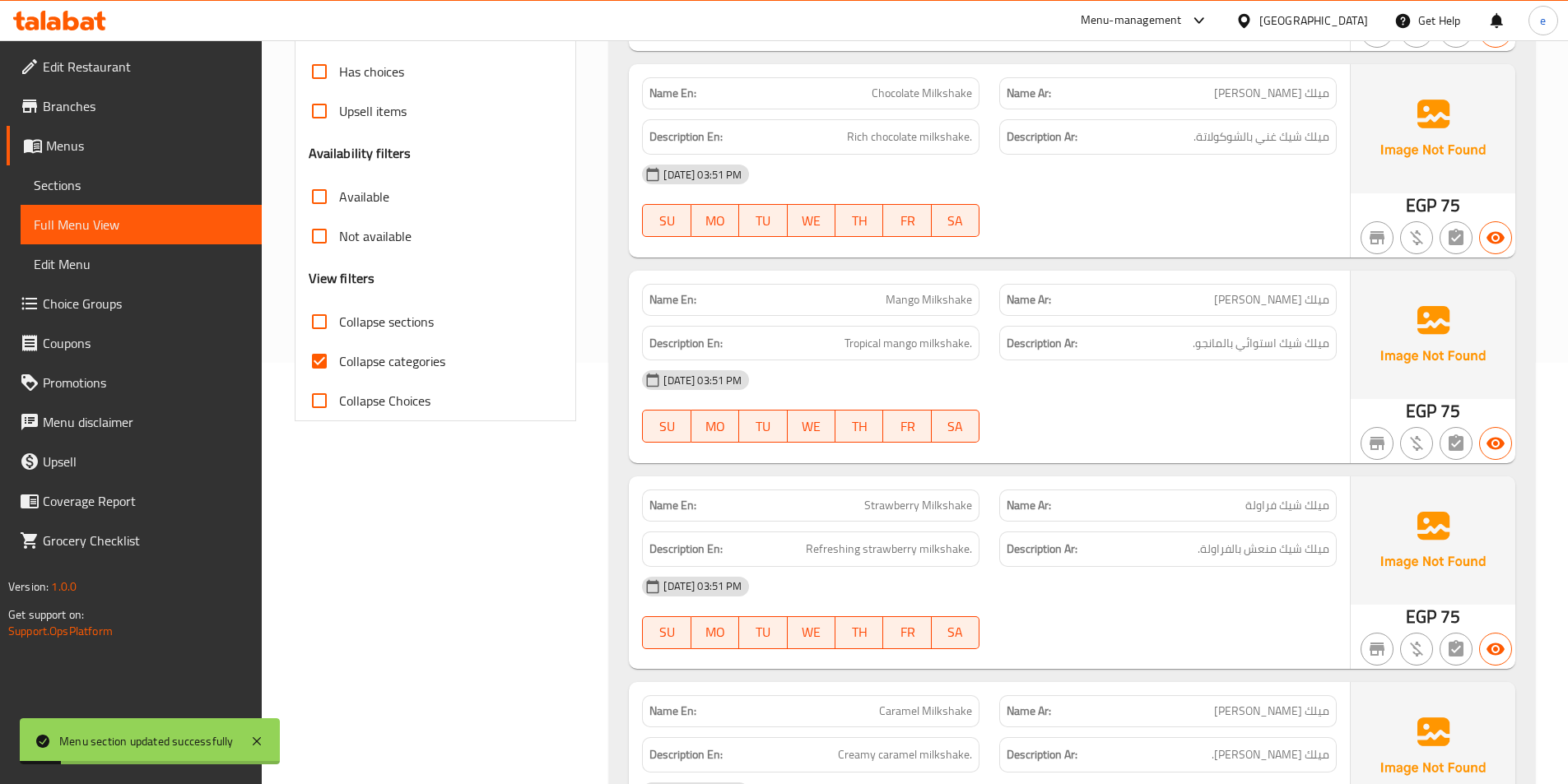
click at [348, 366] on span "Collapse categories" at bounding box center [392, 360] width 106 height 20
click at [339, 366] on input "Collapse categories" at bounding box center [320, 361] width 40 height 40
checkbox input "false"
click at [320, 324] on input "Collapse sections" at bounding box center [320, 322] width 40 height 40
checkbox input "true"
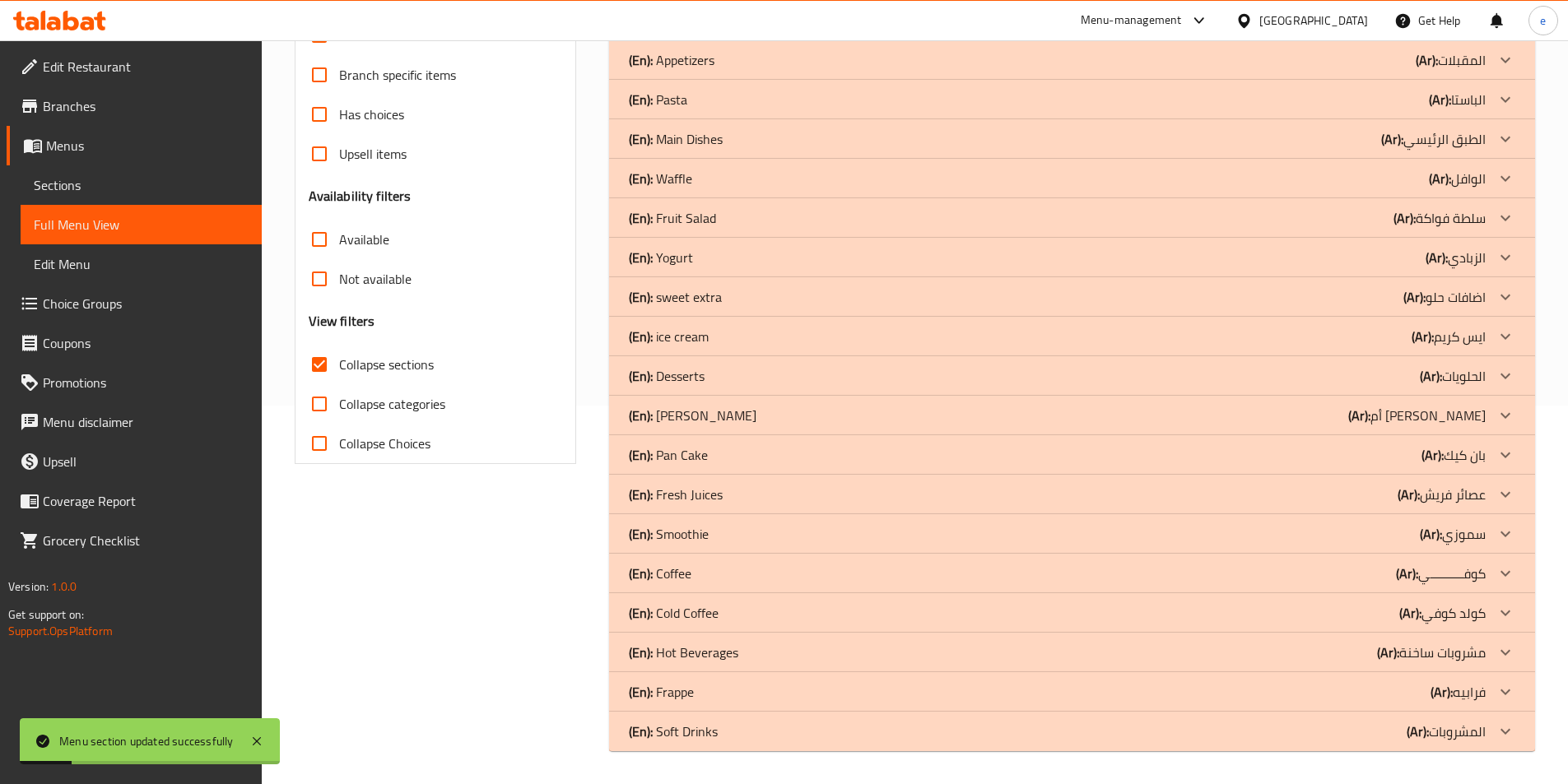
scroll to position [378, 0]
click at [1490, 568] on div at bounding box center [1506, 573] width 40 height 40
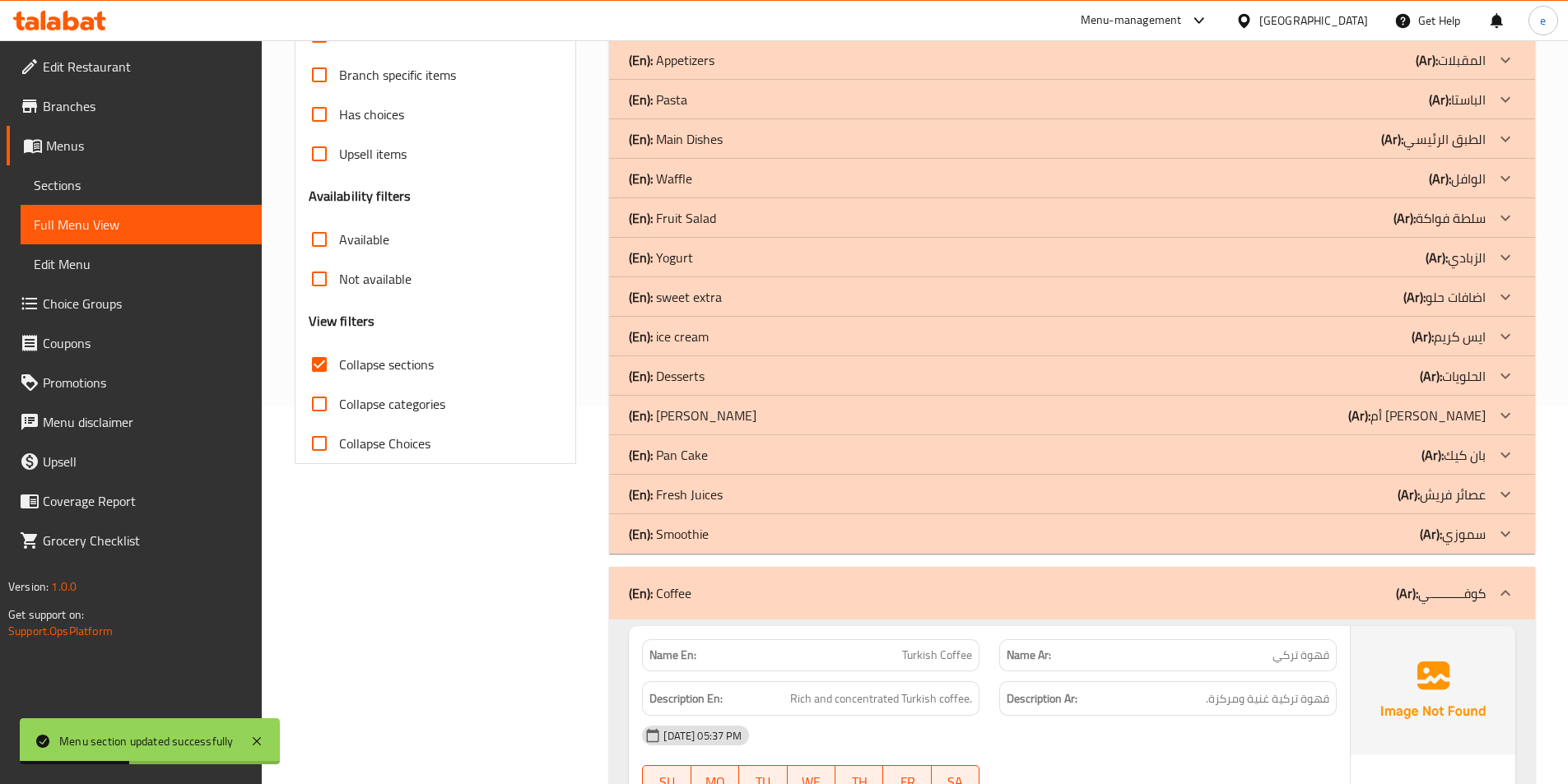
click at [1503, 542] on icon at bounding box center [1506, 533] width 20 height 20
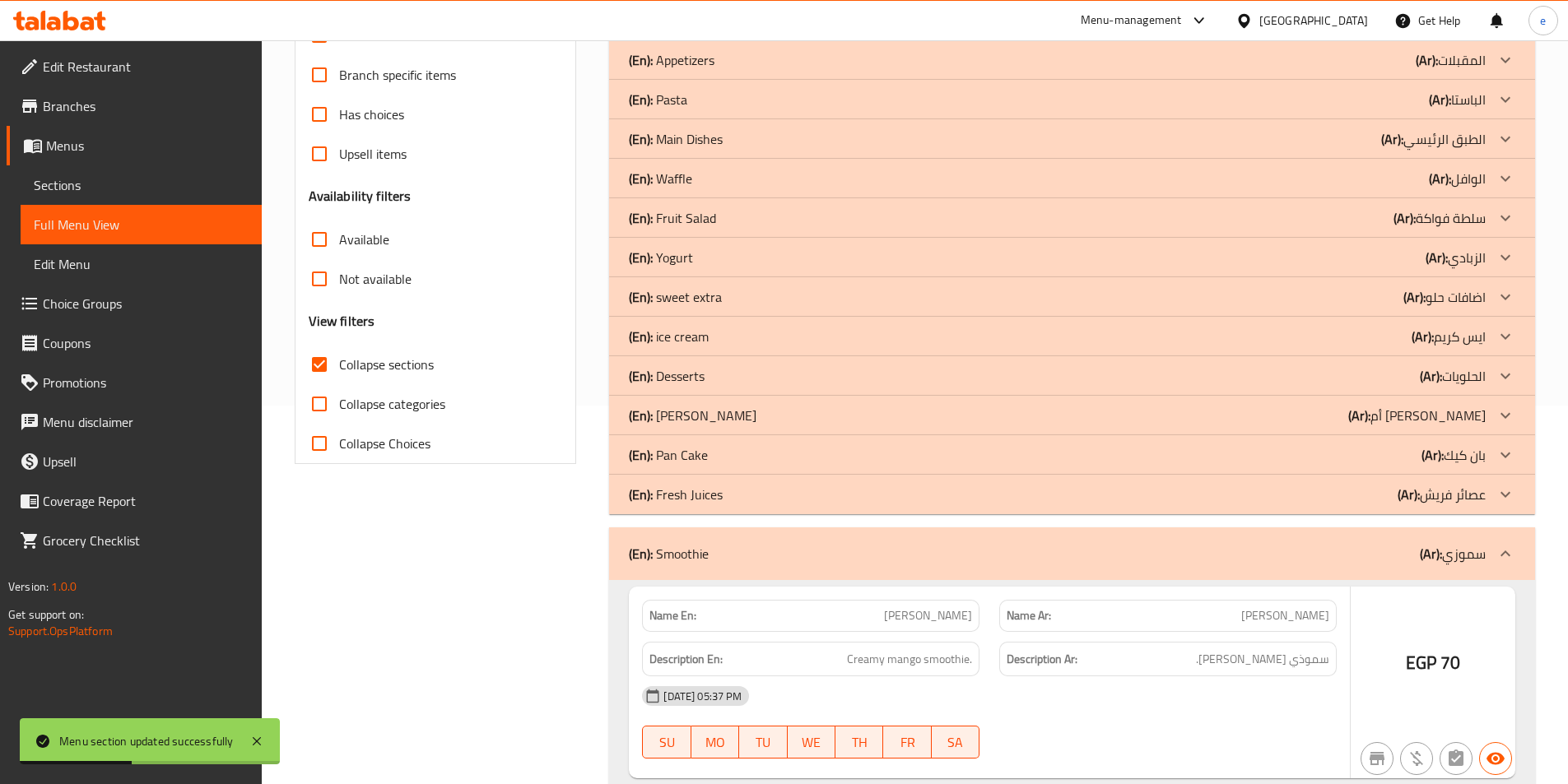
click at [1507, 493] on icon at bounding box center [1506, 494] width 20 height 20
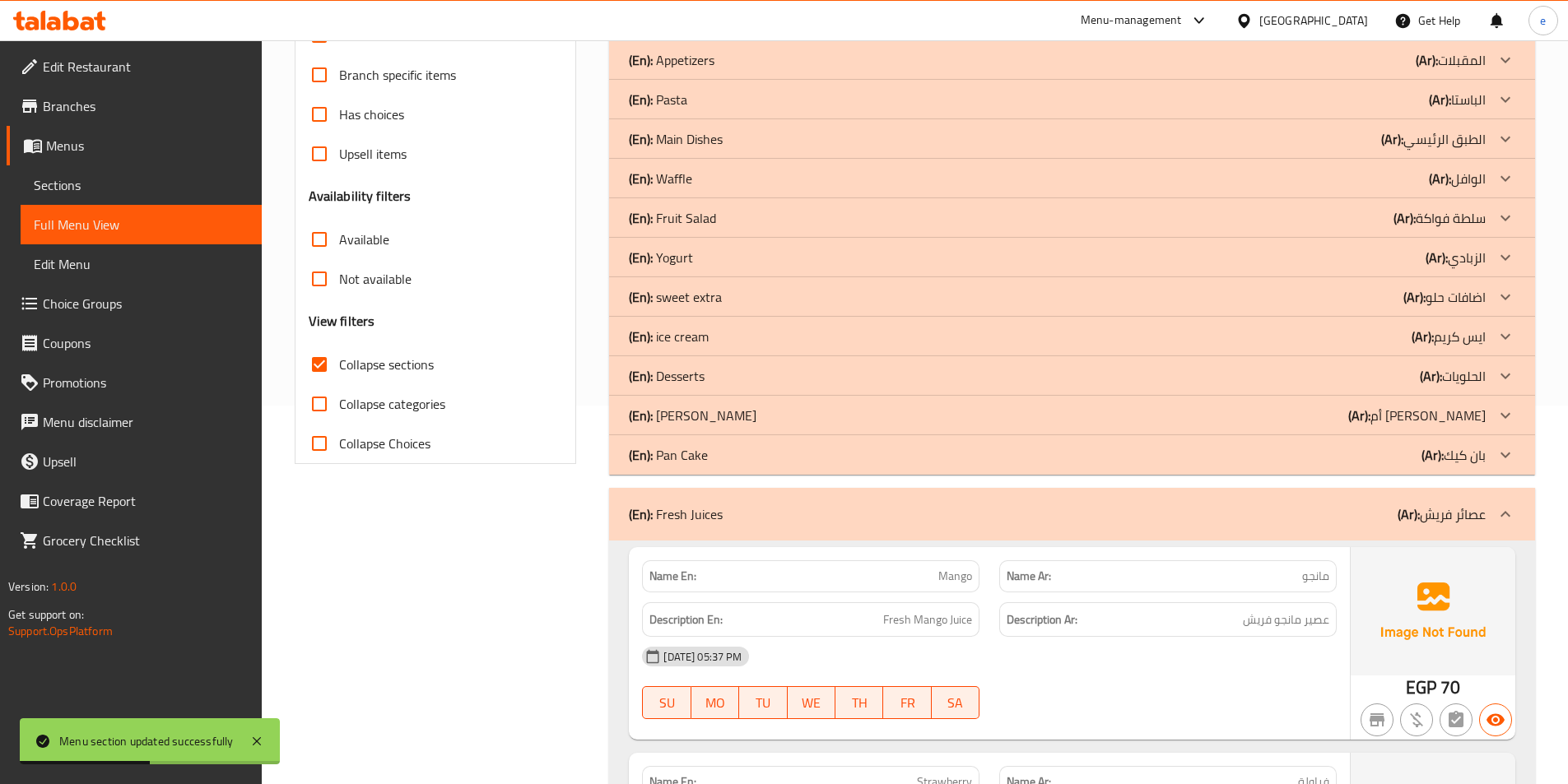
click at [1517, 446] on div at bounding box center [1506, 455] width 40 height 40
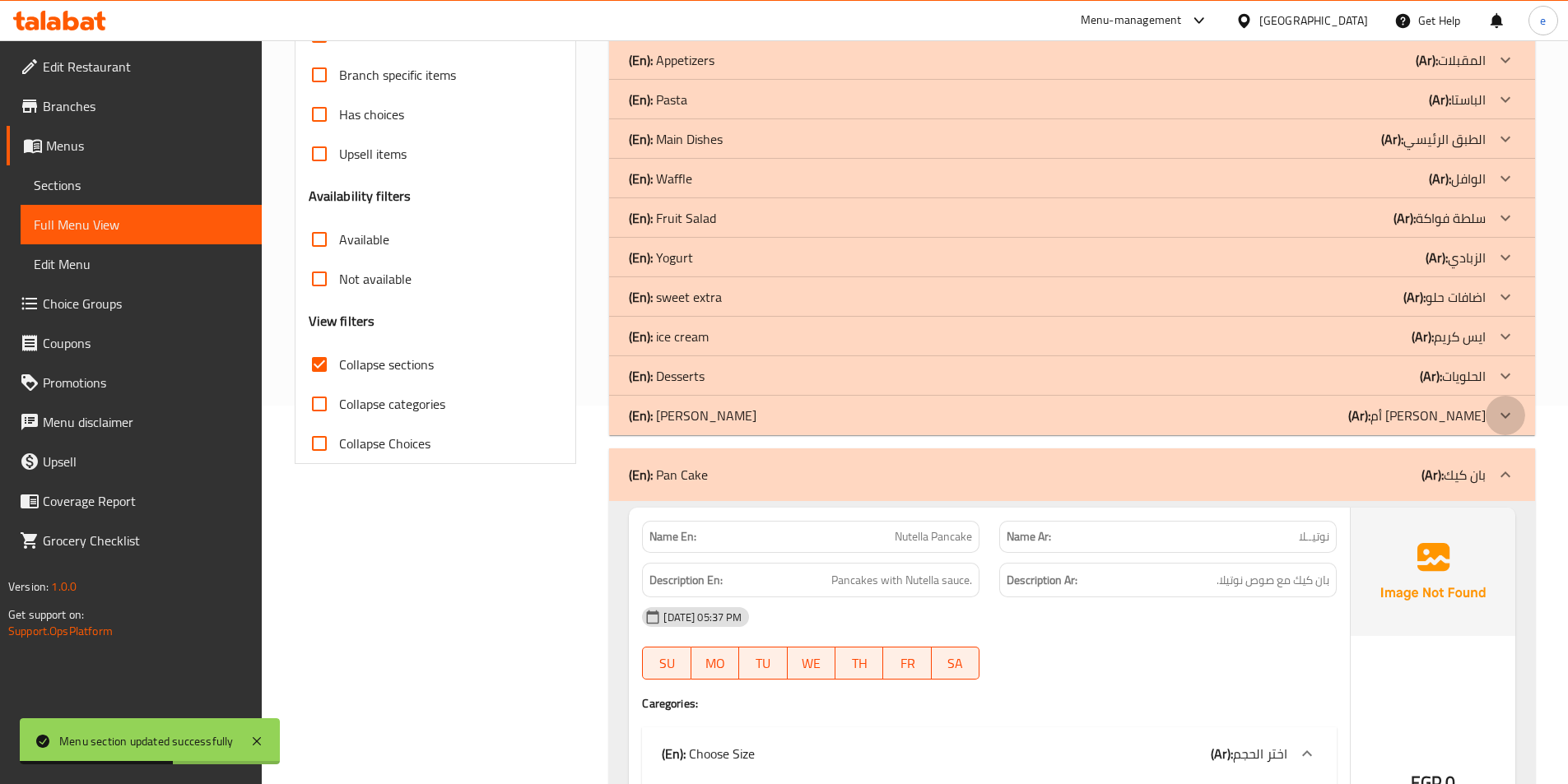
click at [1503, 419] on icon at bounding box center [1506, 415] width 20 height 20
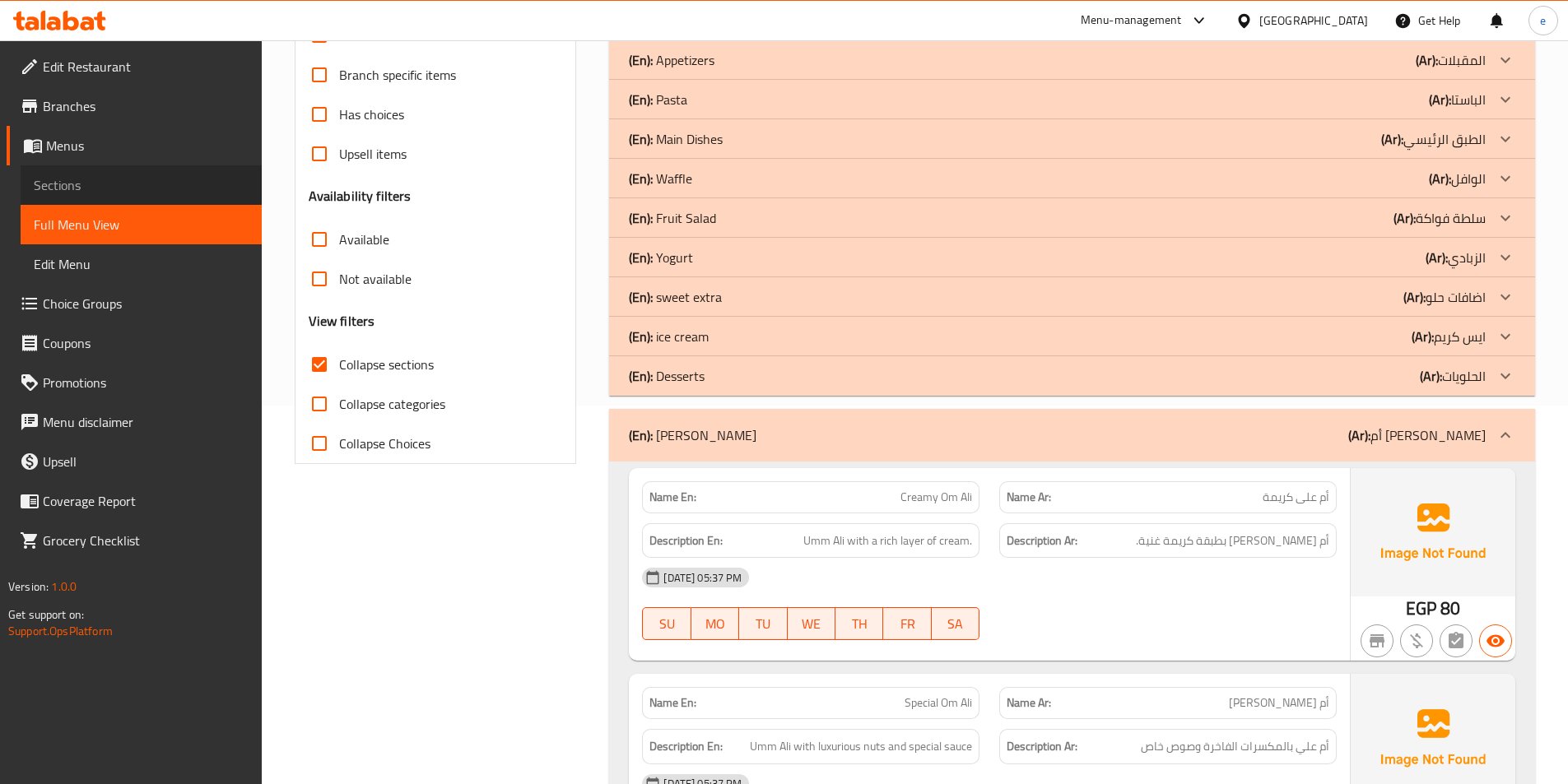
click at [123, 181] on span "Sections" at bounding box center [141, 184] width 215 height 20
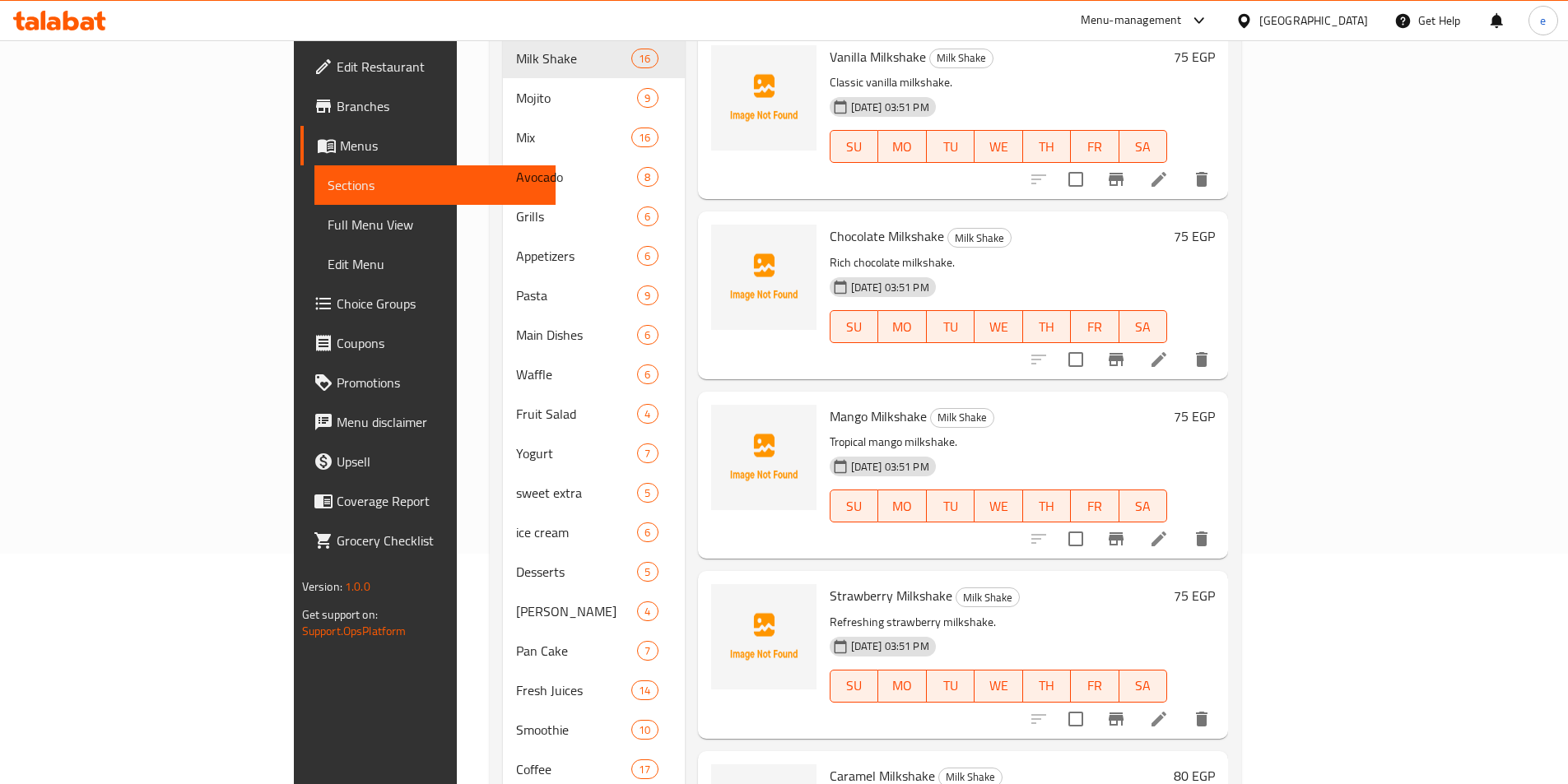
scroll to position [421, 0]
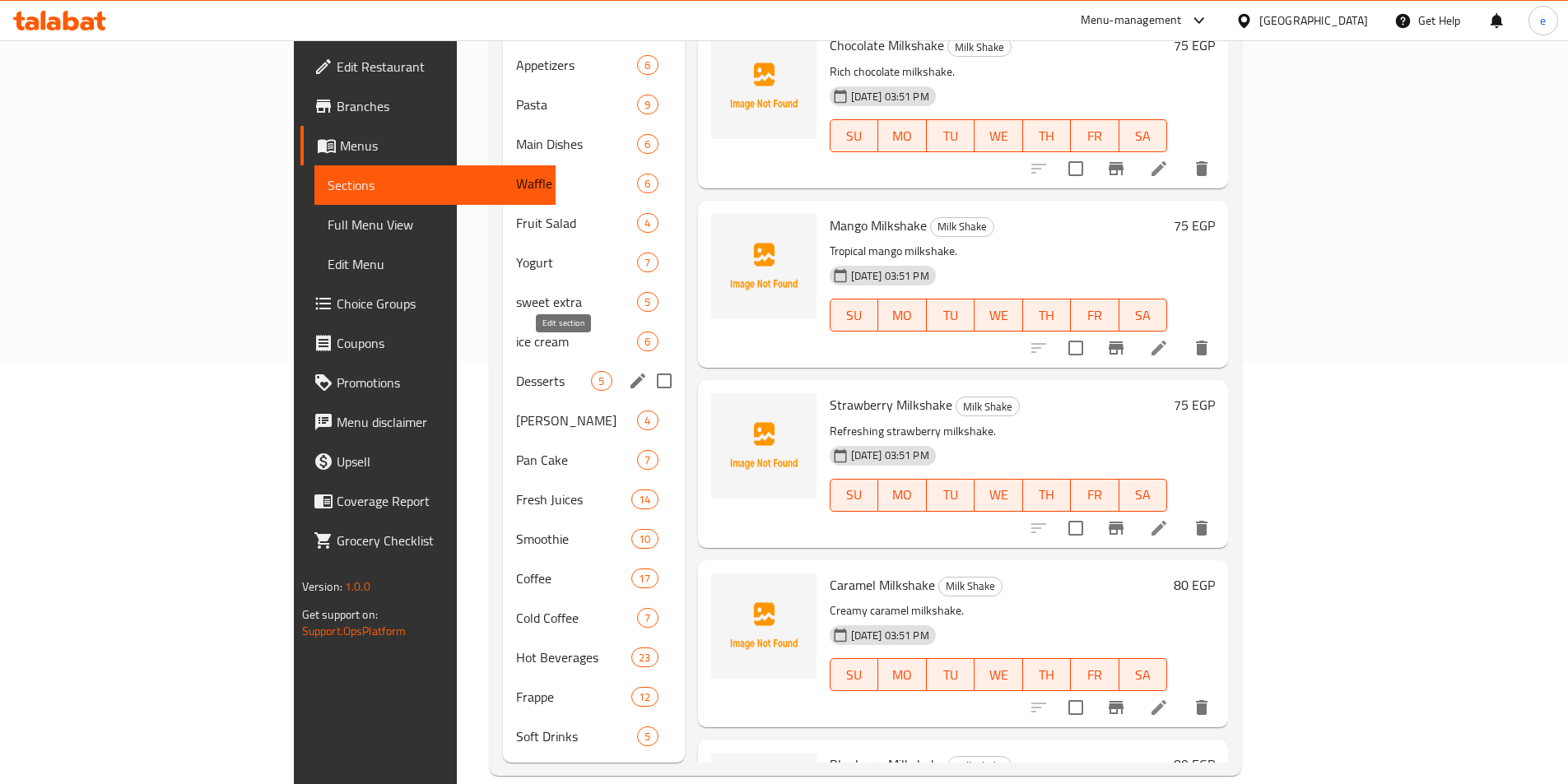
click at [628, 371] on icon "edit" at bounding box center [638, 380] width 20 height 20
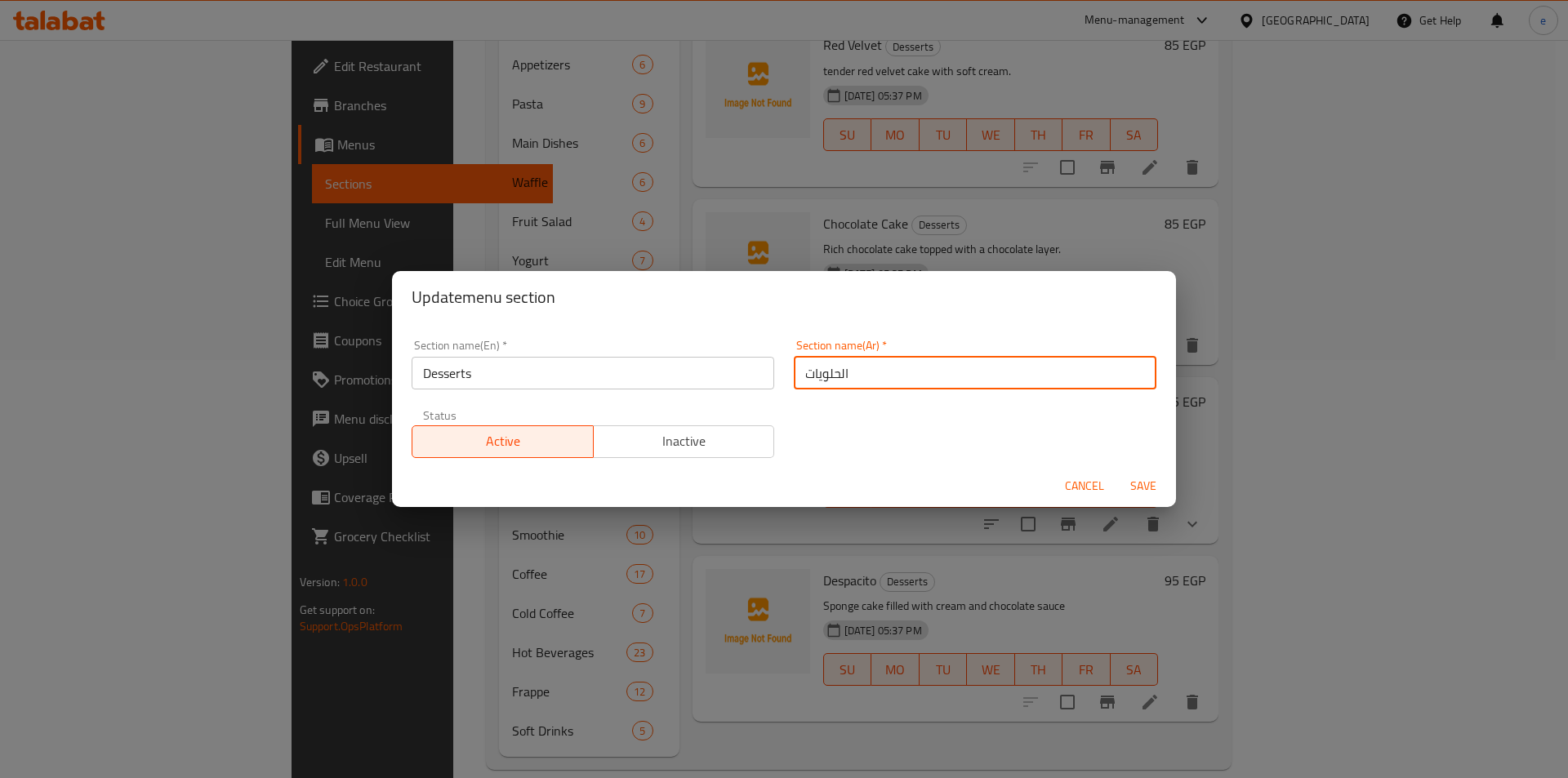
drag, startPoint x: 798, startPoint y: 377, endPoint x: 816, endPoint y: 375, distance: 18.1
click at [816, 375] on input "الحلويات" at bounding box center [976, 373] width 362 height 33
type input "الحلو"
click at [1135, 486] on span "Save" at bounding box center [1144, 486] width 39 height 21
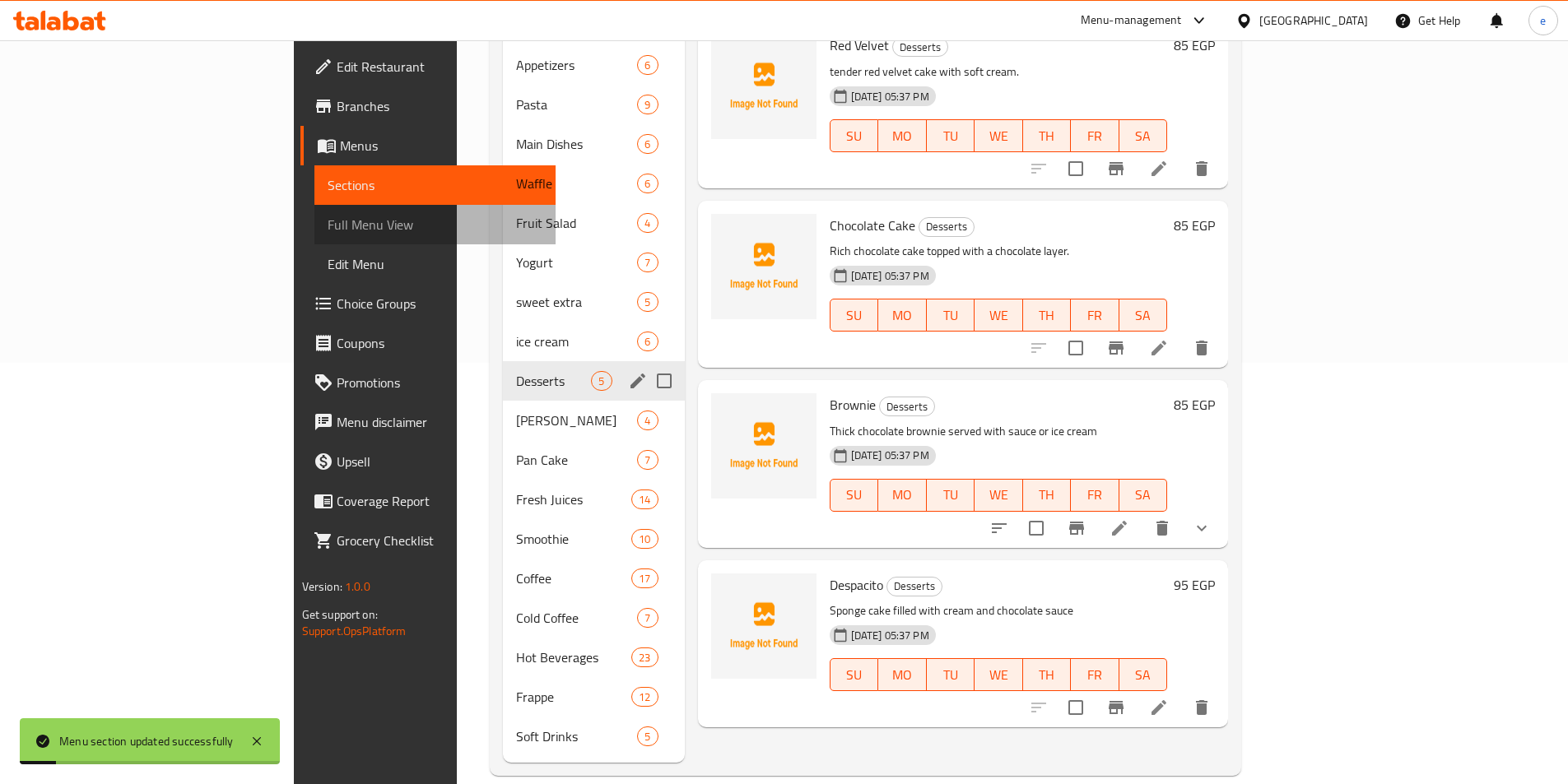
click at [327, 215] on span "Full Menu View" at bounding box center [434, 224] width 215 height 20
click at [327, 219] on span "Full Menu View" at bounding box center [434, 224] width 215 height 20
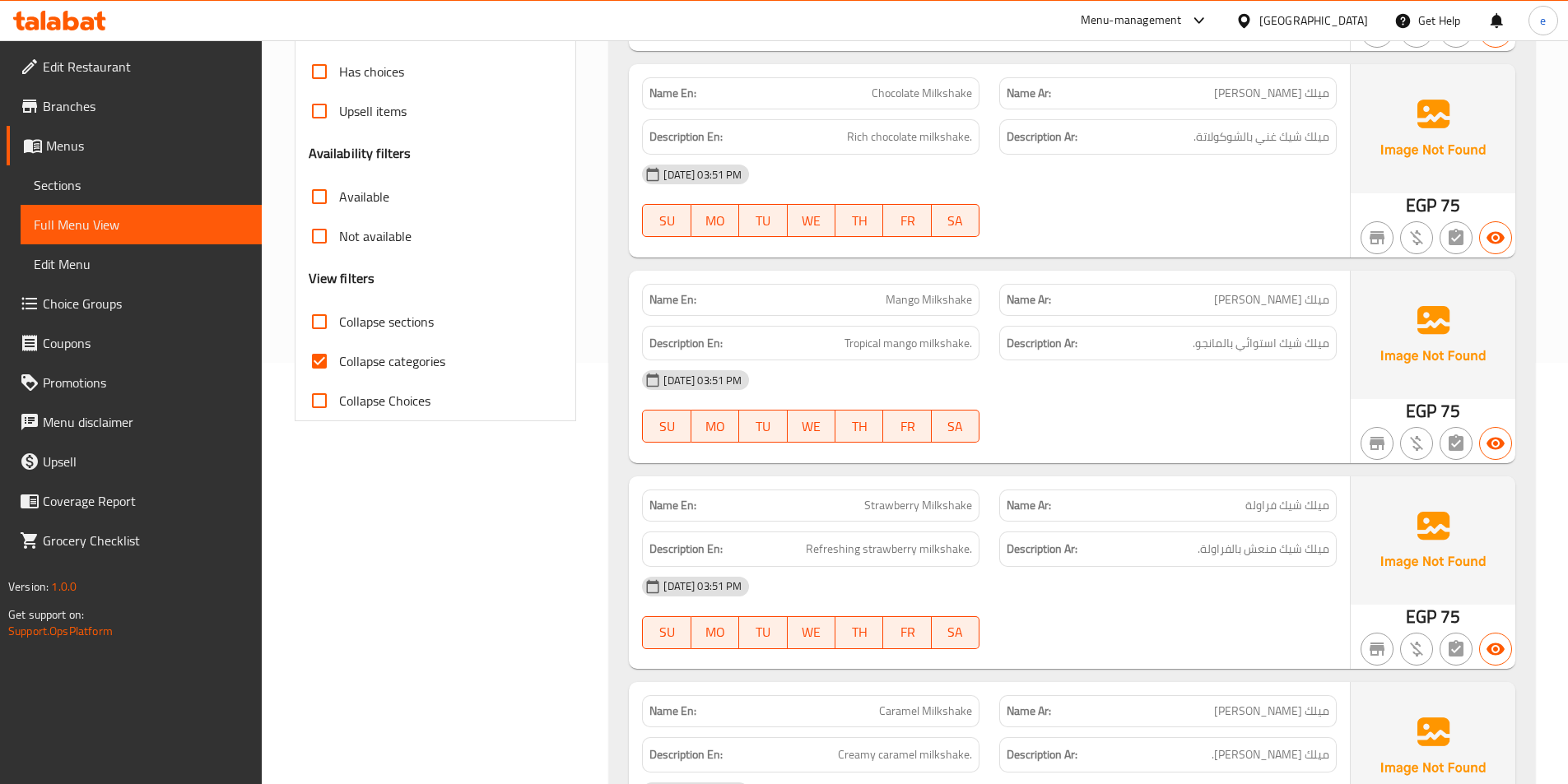
drag, startPoint x: 351, startPoint y: 330, endPoint x: 315, endPoint y: 358, distance: 45.6
click at [351, 329] on span "Collapse sections" at bounding box center [386, 322] width 95 height 20
click at [339, 329] on input "Collapse sections" at bounding box center [320, 322] width 40 height 40
checkbox input "true"
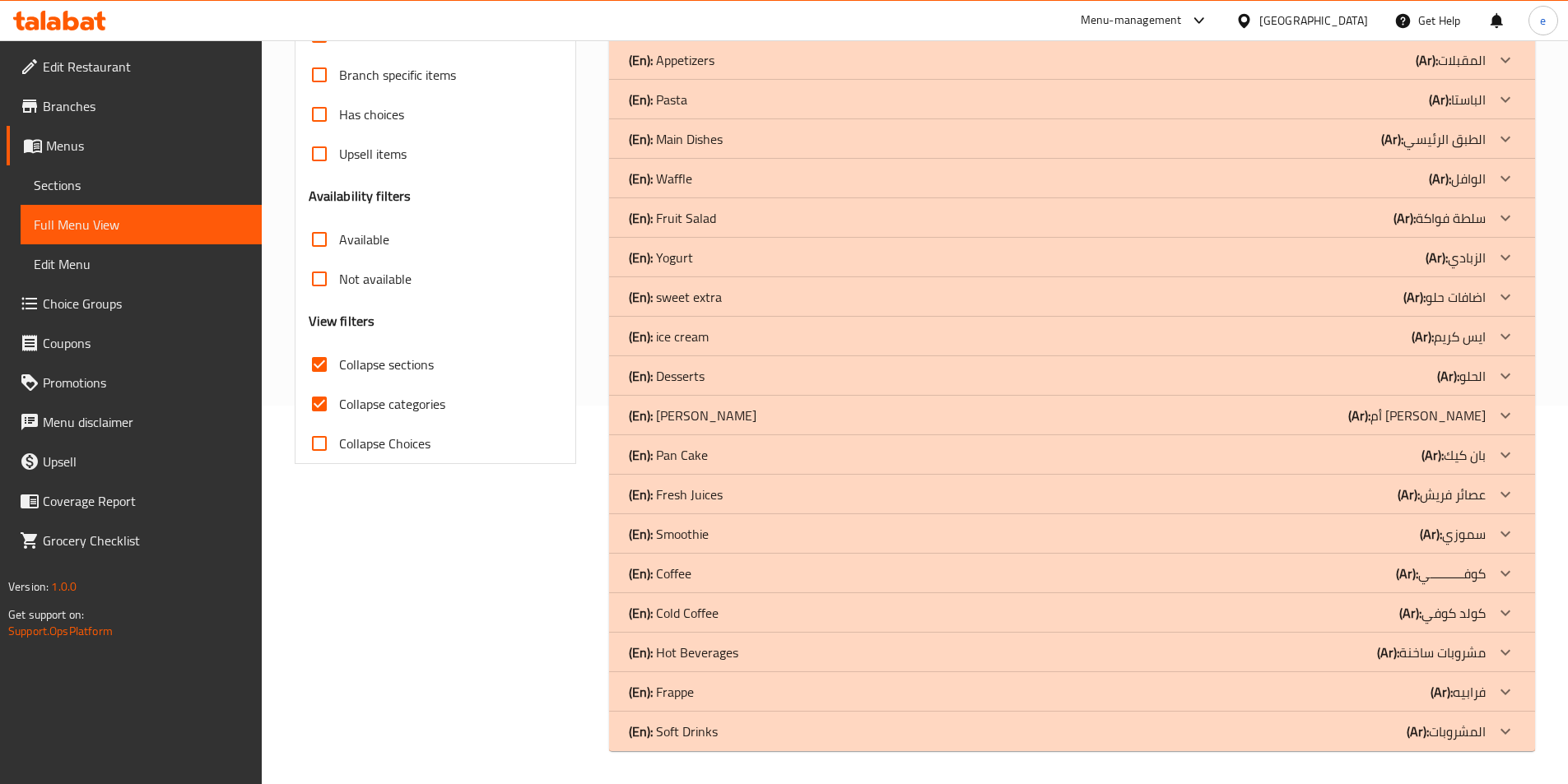
click at [315, 384] on input "Collapse categories" at bounding box center [320, 404] width 40 height 40
checkbox input "false"
click at [1495, 578] on div at bounding box center [1506, 573] width 40 height 40
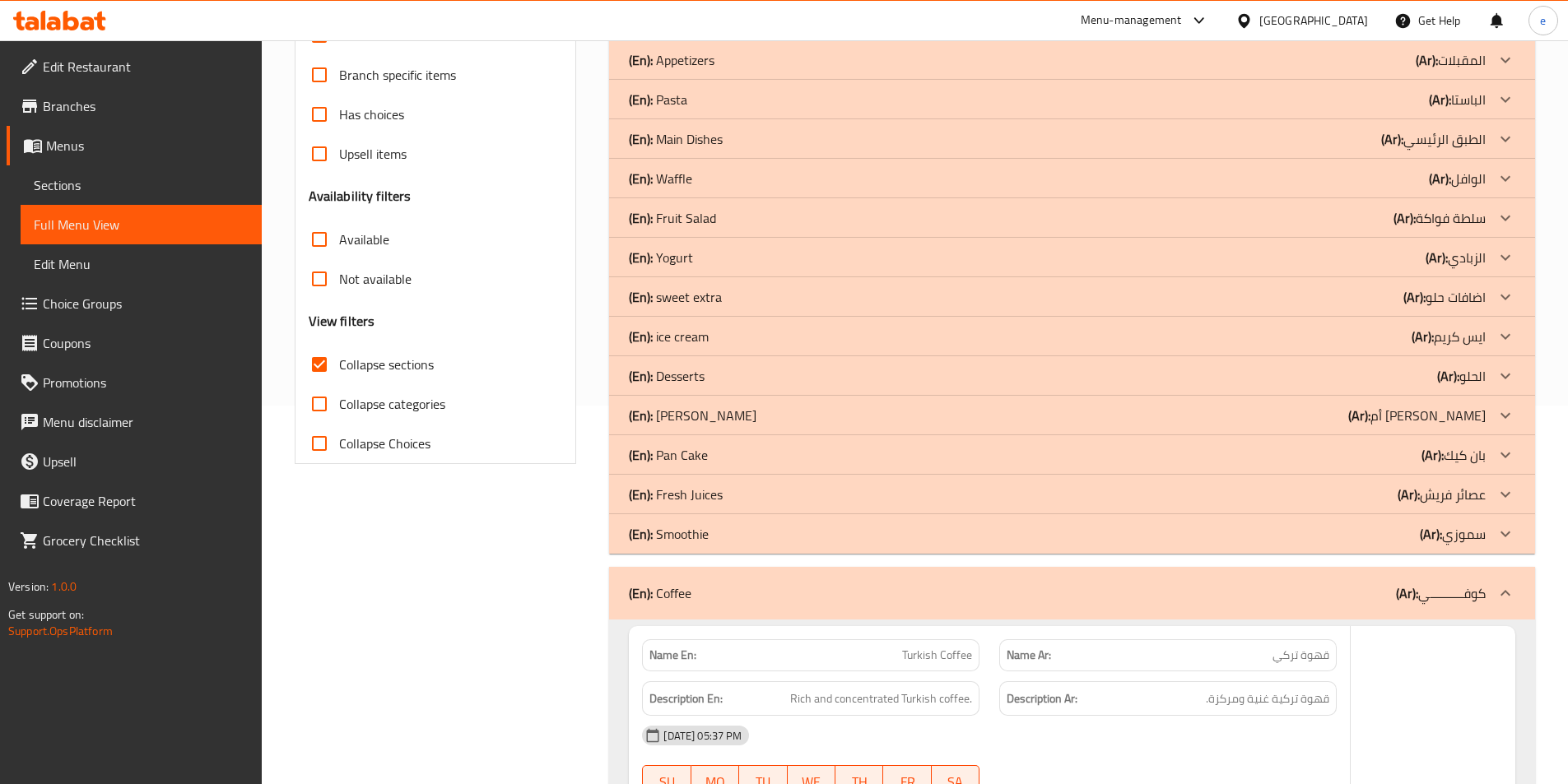
click at [1499, 535] on icon at bounding box center [1506, 533] width 20 height 20
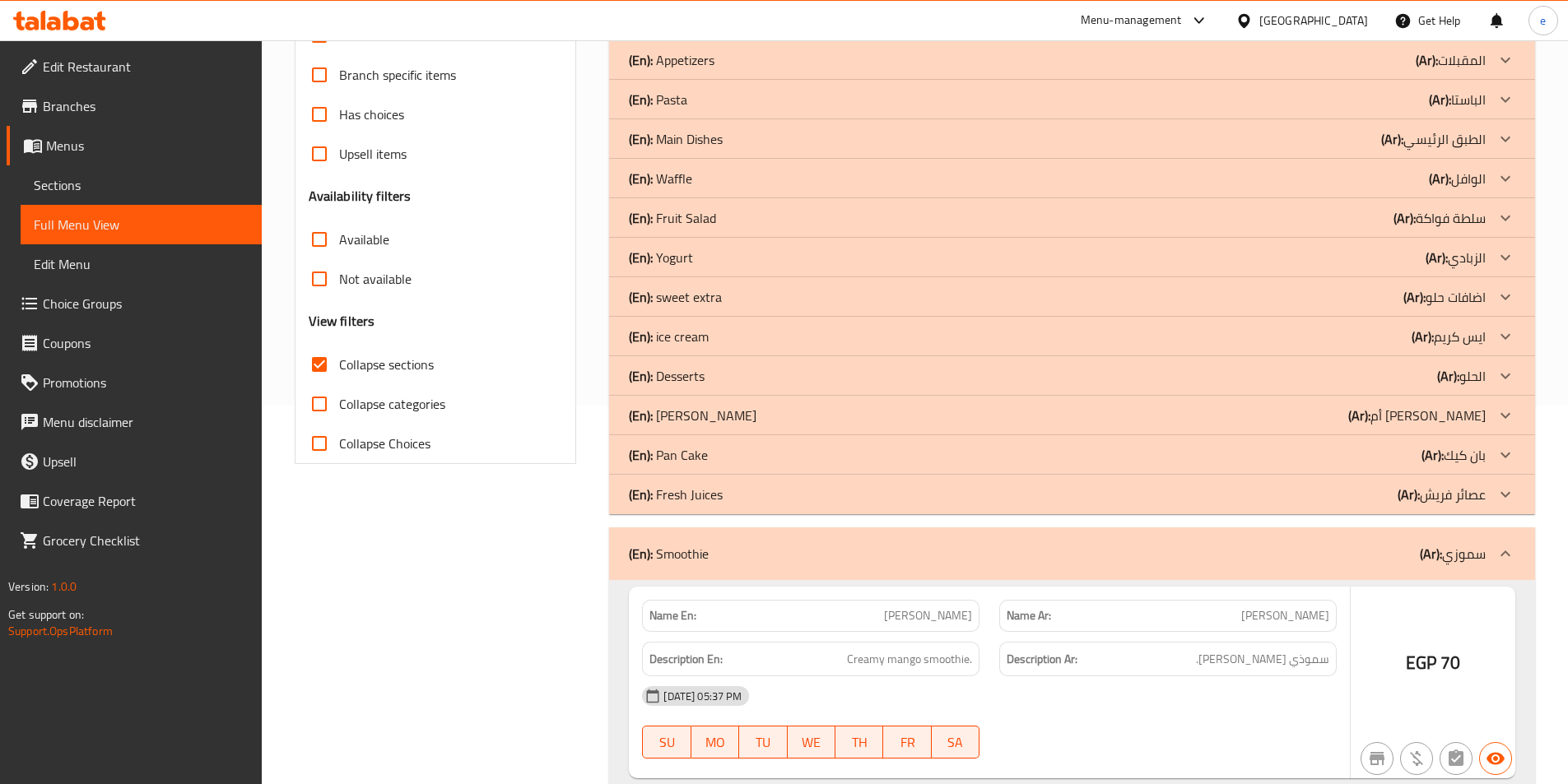
click at [1507, 491] on icon at bounding box center [1506, 494] width 20 height 20
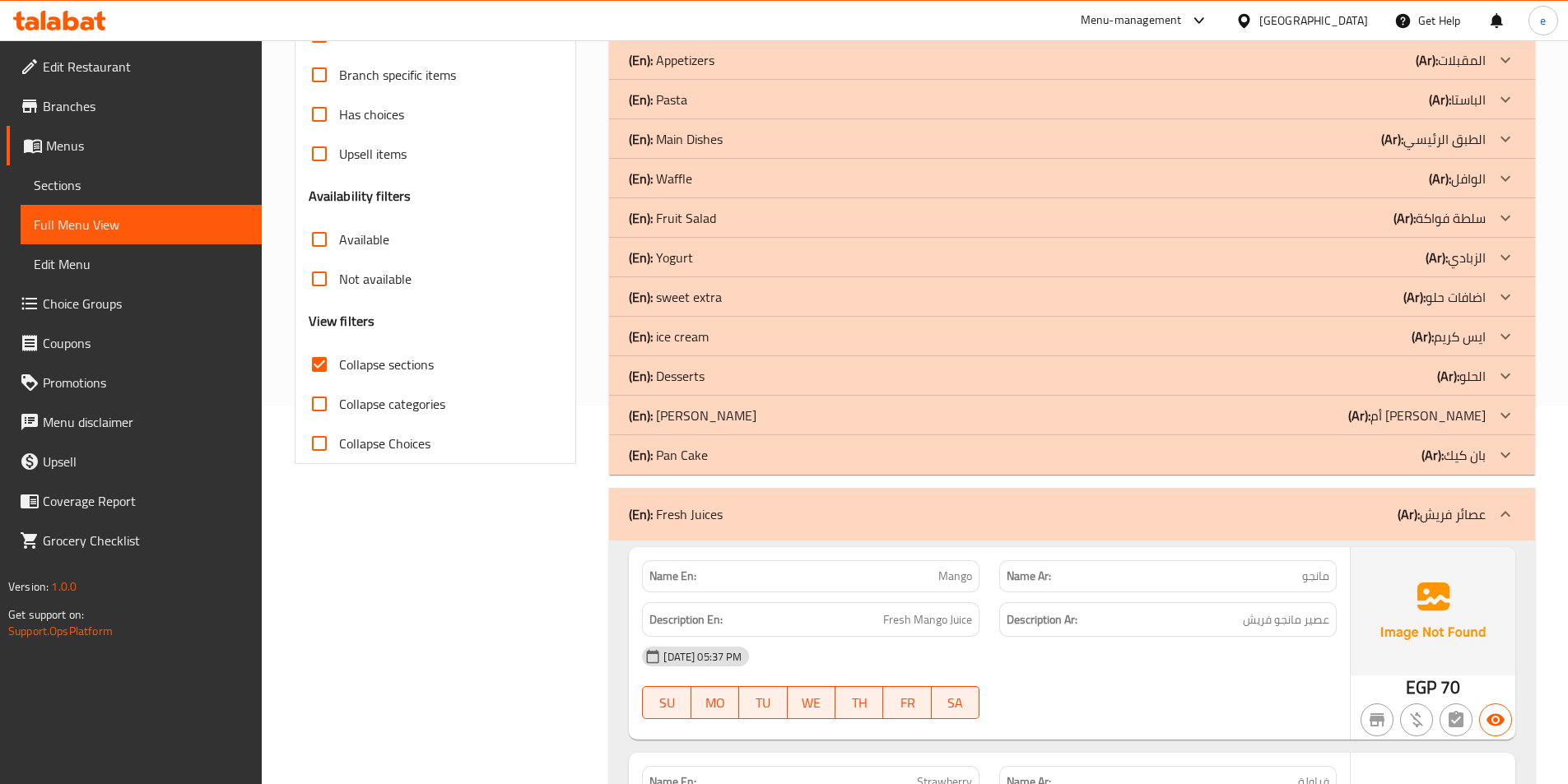
click at [1513, 451] on icon at bounding box center [1506, 455] width 20 height 20
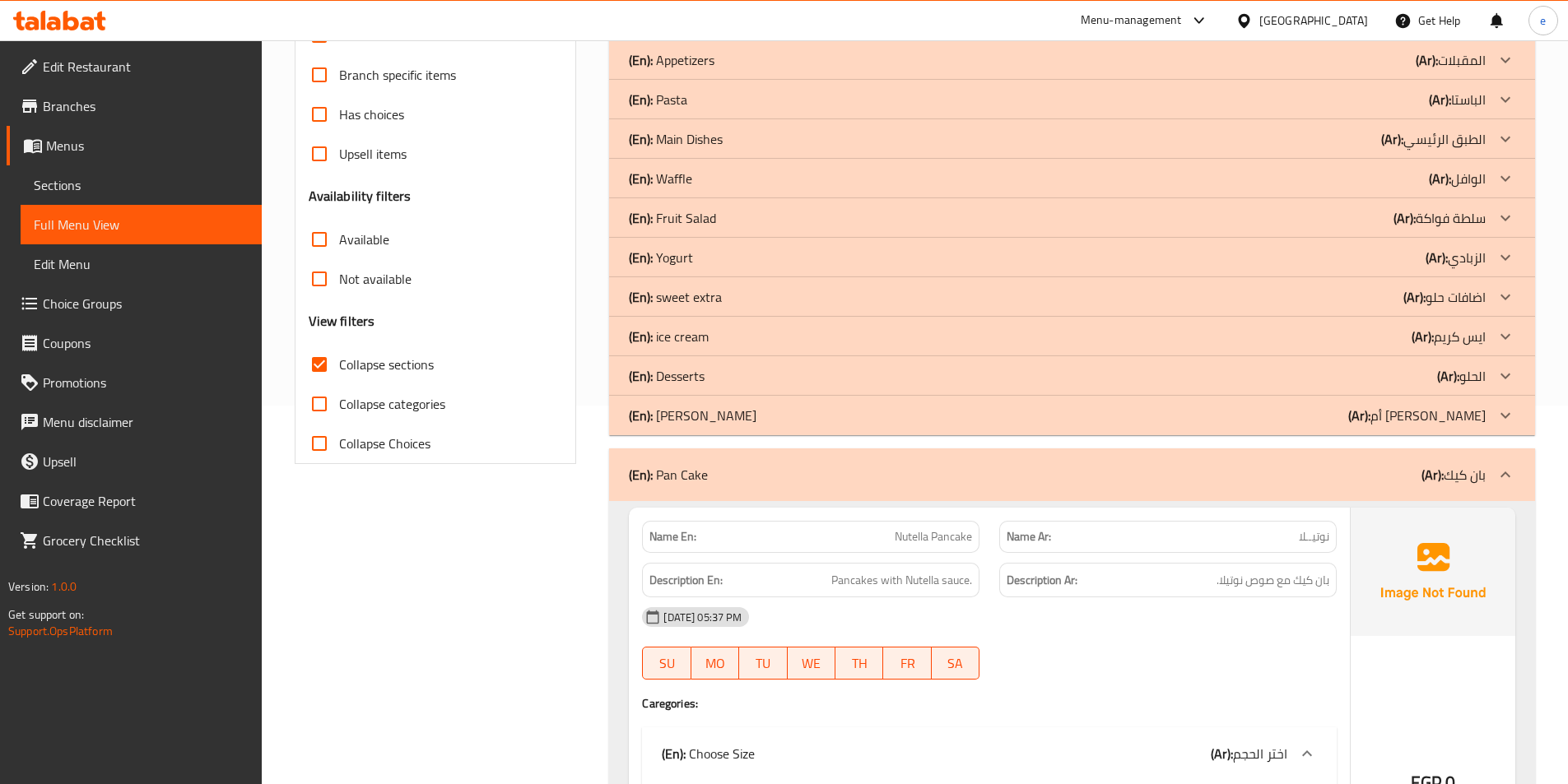
click at [1508, 414] on icon at bounding box center [1506, 415] width 9 height 6
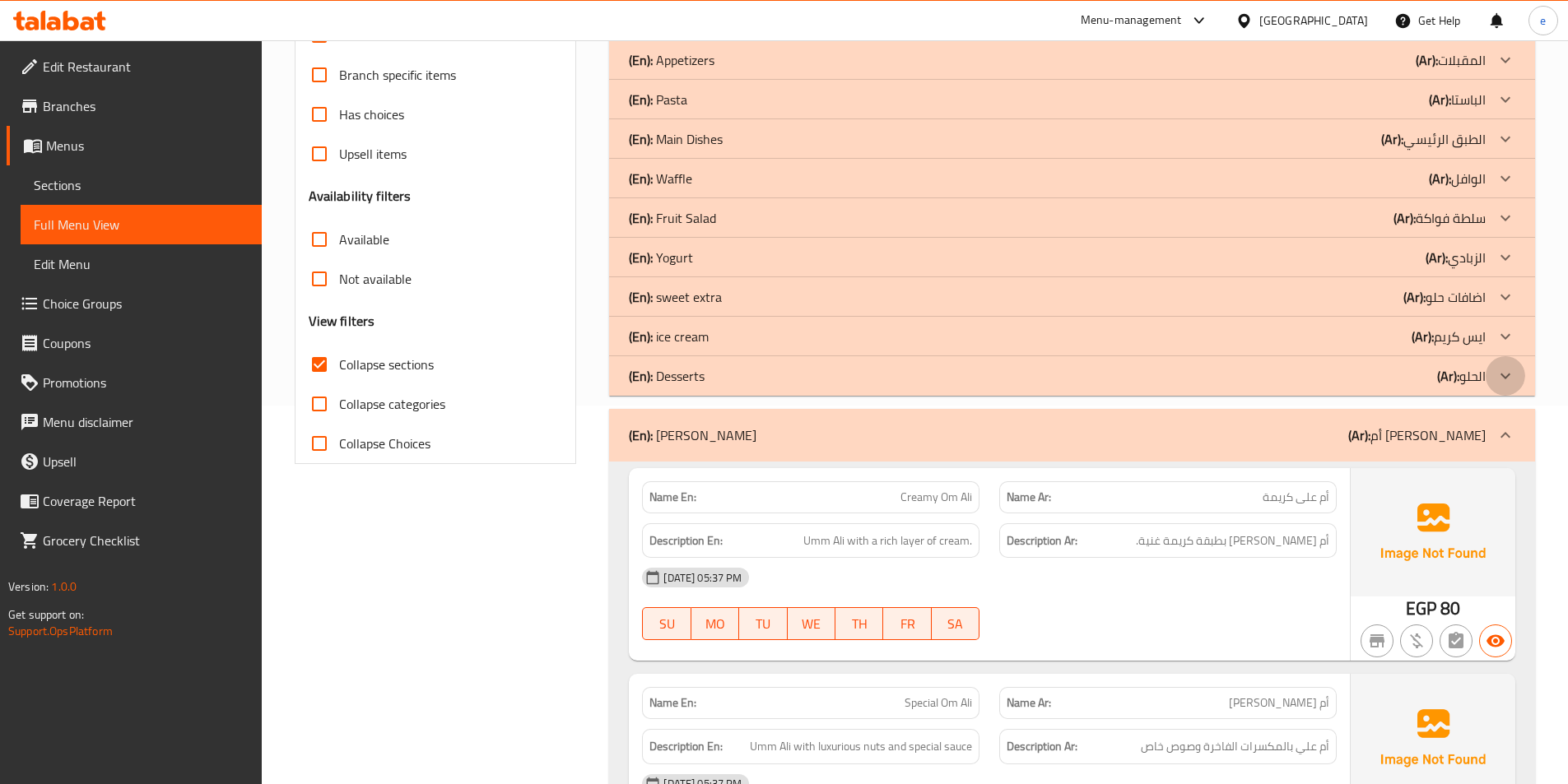
click at [1507, 374] on icon at bounding box center [1506, 375] width 20 height 20
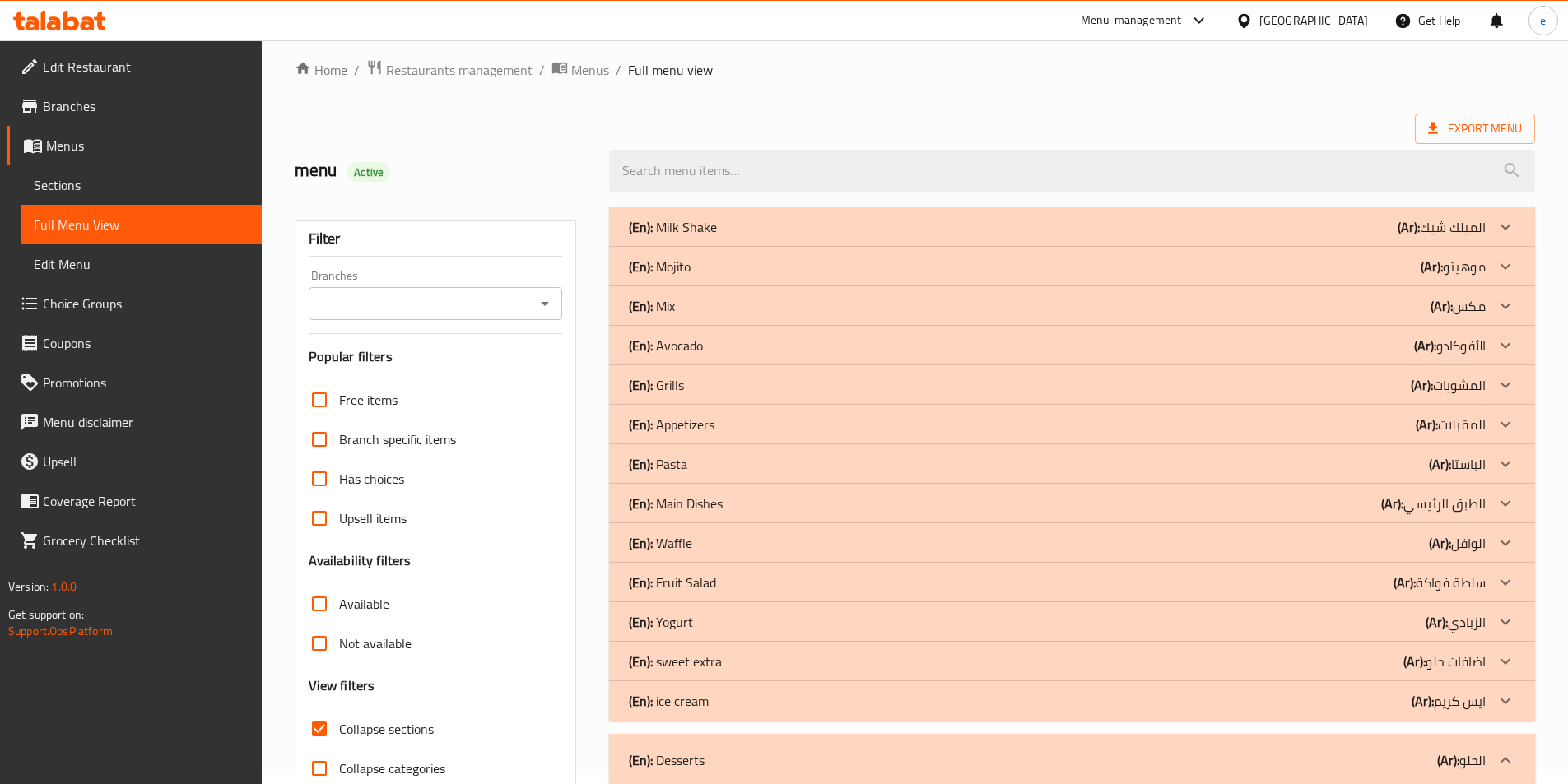
scroll to position [0, 0]
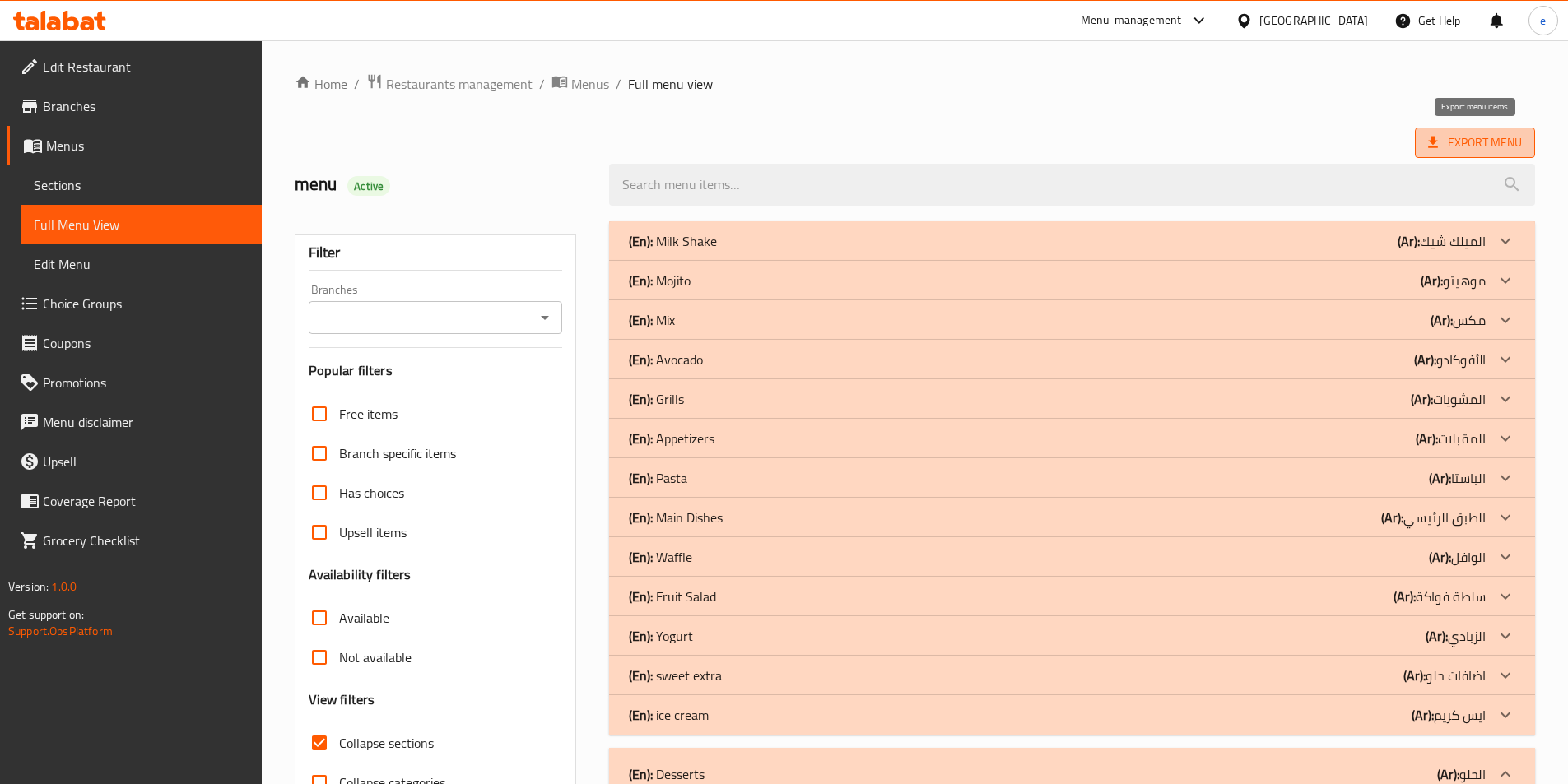
click at [1494, 149] on span "Export Menu" at bounding box center [1474, 143] width 94 height 21
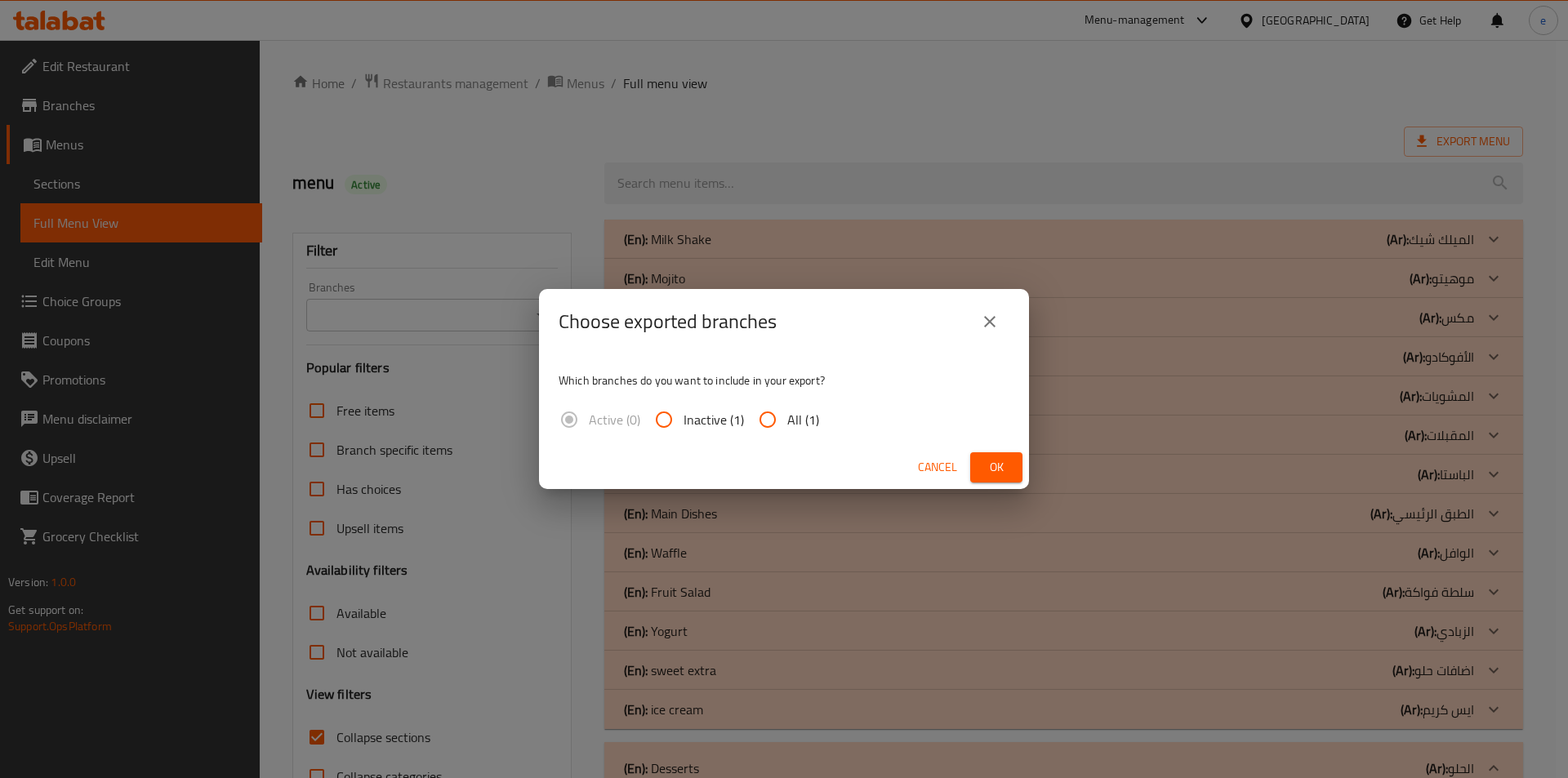
click at [777, 432] on input "All (1)" at bounding box center [768, 420] width 39 height 39
radio input "true"
click at [976, 466] on button "Ok" at bounding box center [996, 467] width 53 height 30
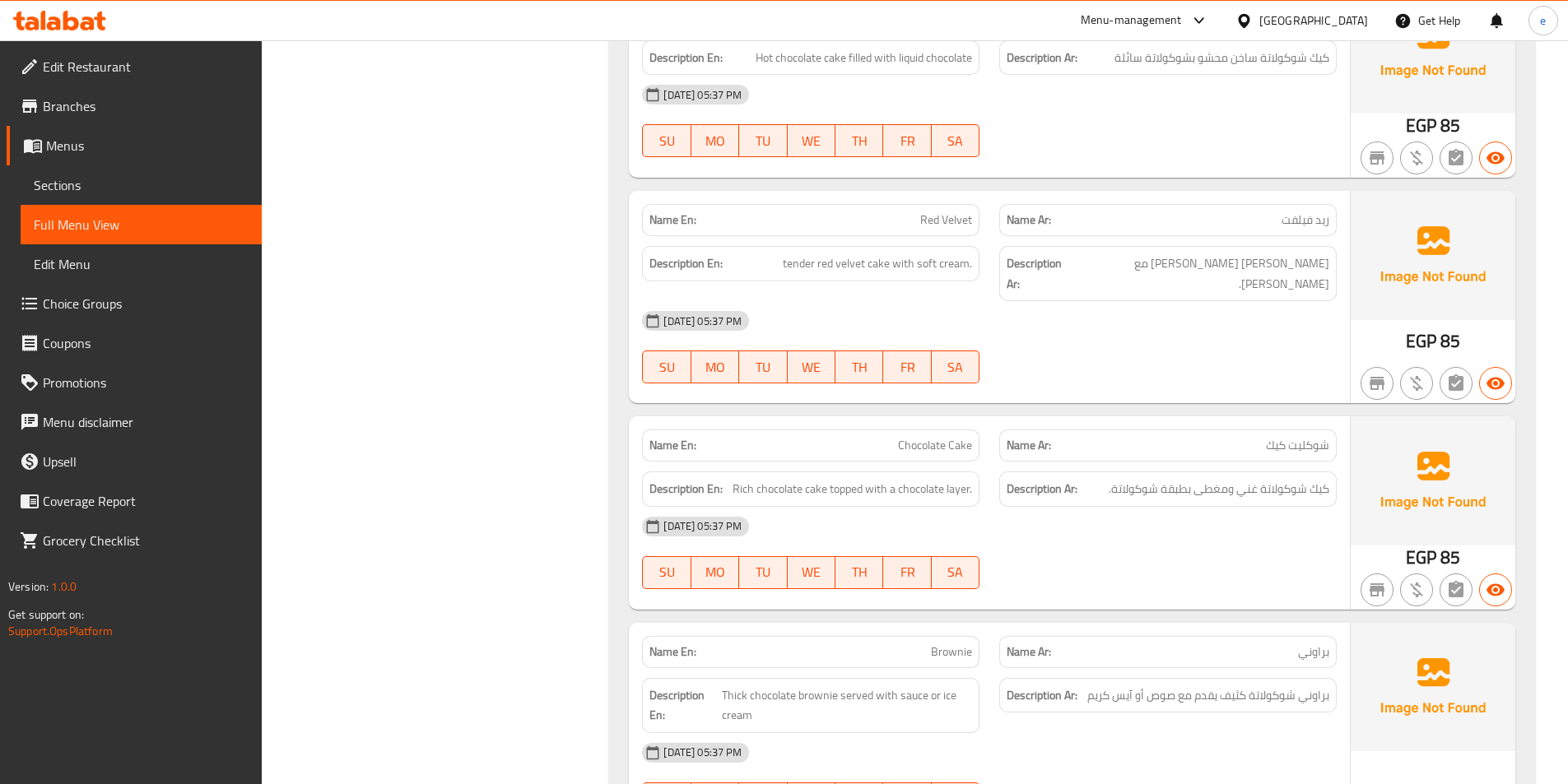
scroll to position [823, 0]
